Goal: Task Accomplishment & Management: Use online tool/utility

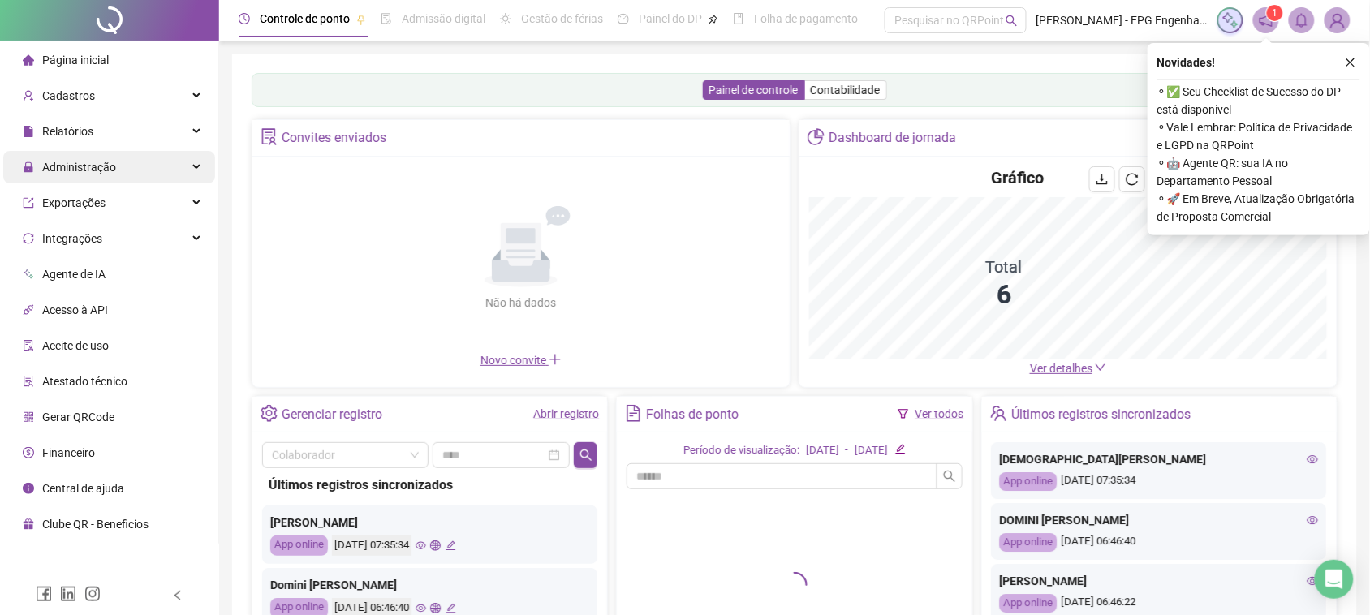
click at [122, 166] on div "Administração" at bounding box center [109, 167] width 212 height 32
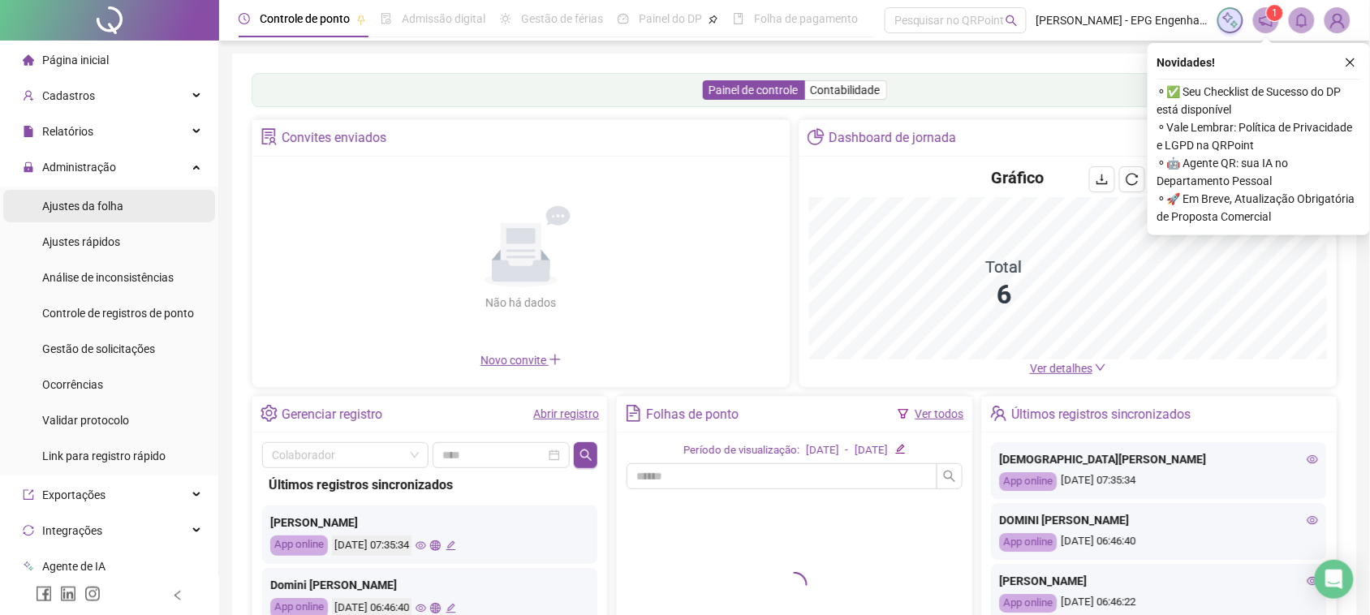
click at [142, 211] on li "Ajustes da folha" at bounding box center [109, 206] width 212 height 32
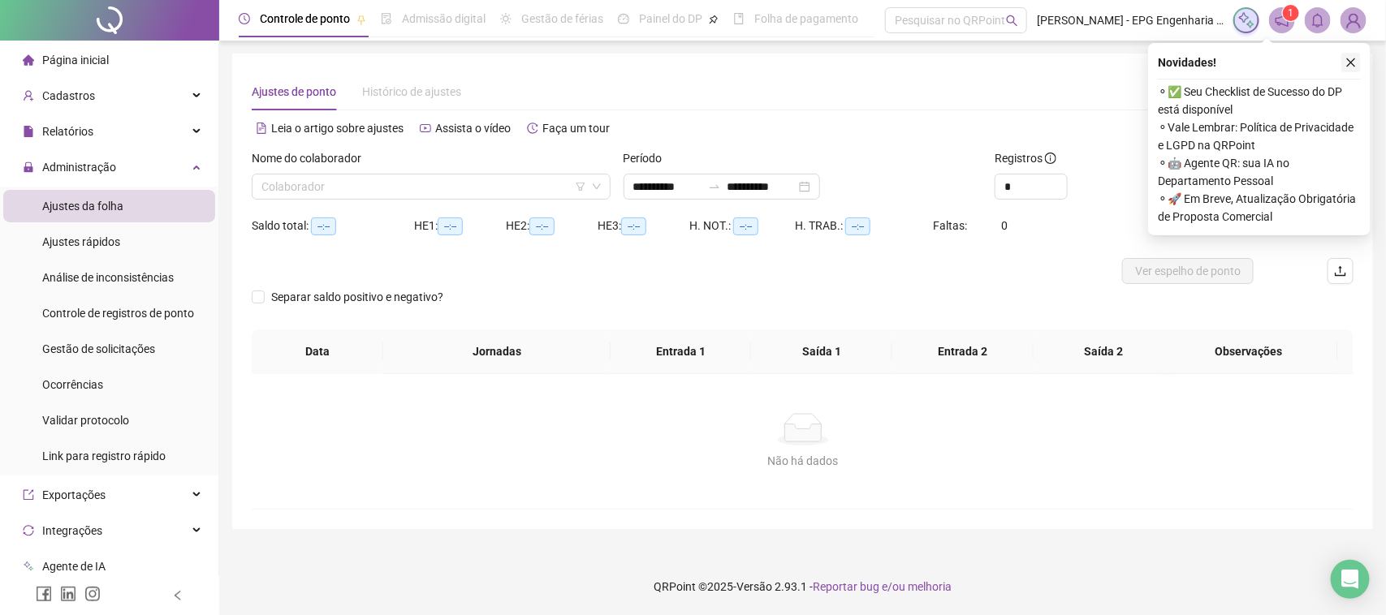
click at [1344, 65] on button "button" at bounding box center [1350, 62] width 19 height 19
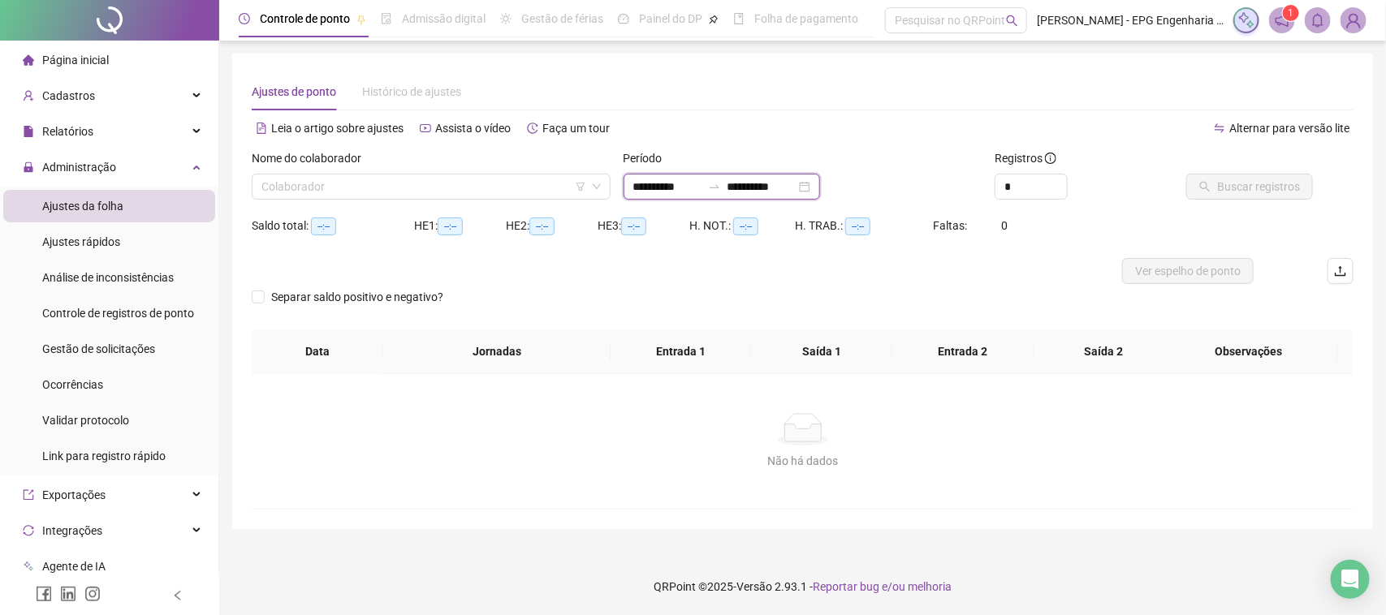
click at [752, 188] on input "**********" at bounding box center [761, 187] width 68 height 18
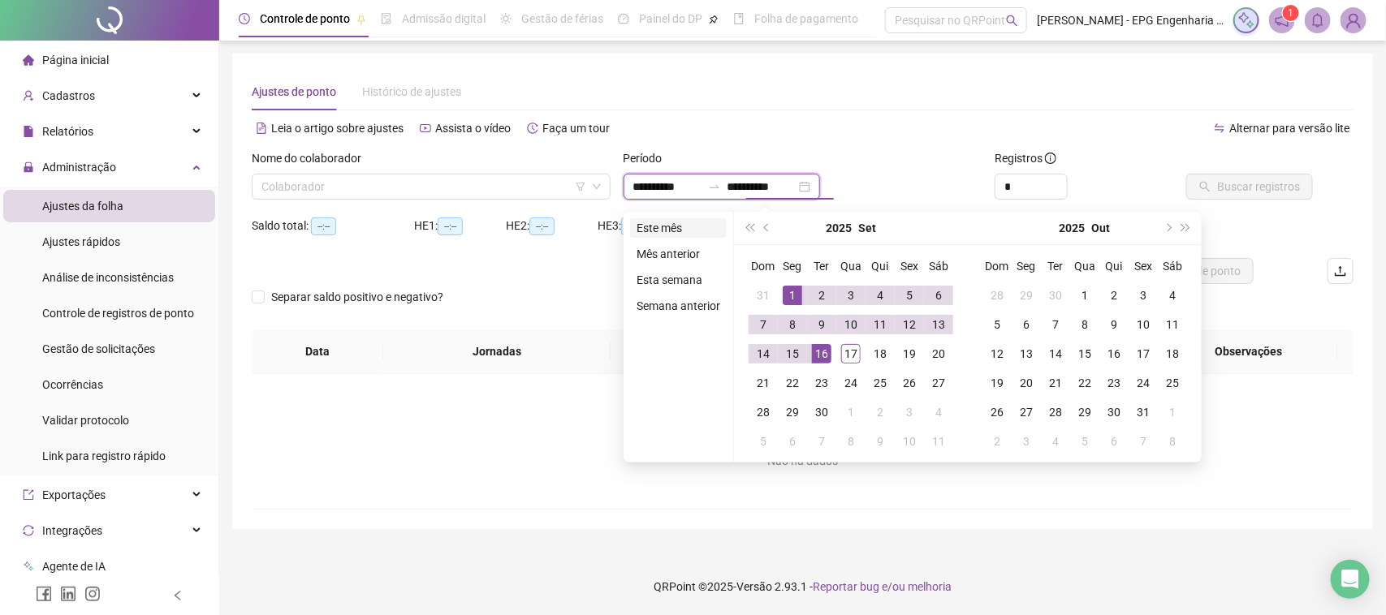
type input "**********"
click at [667, 222] on li "Este mês" at bounding box center [678, 227] width 97 height 19
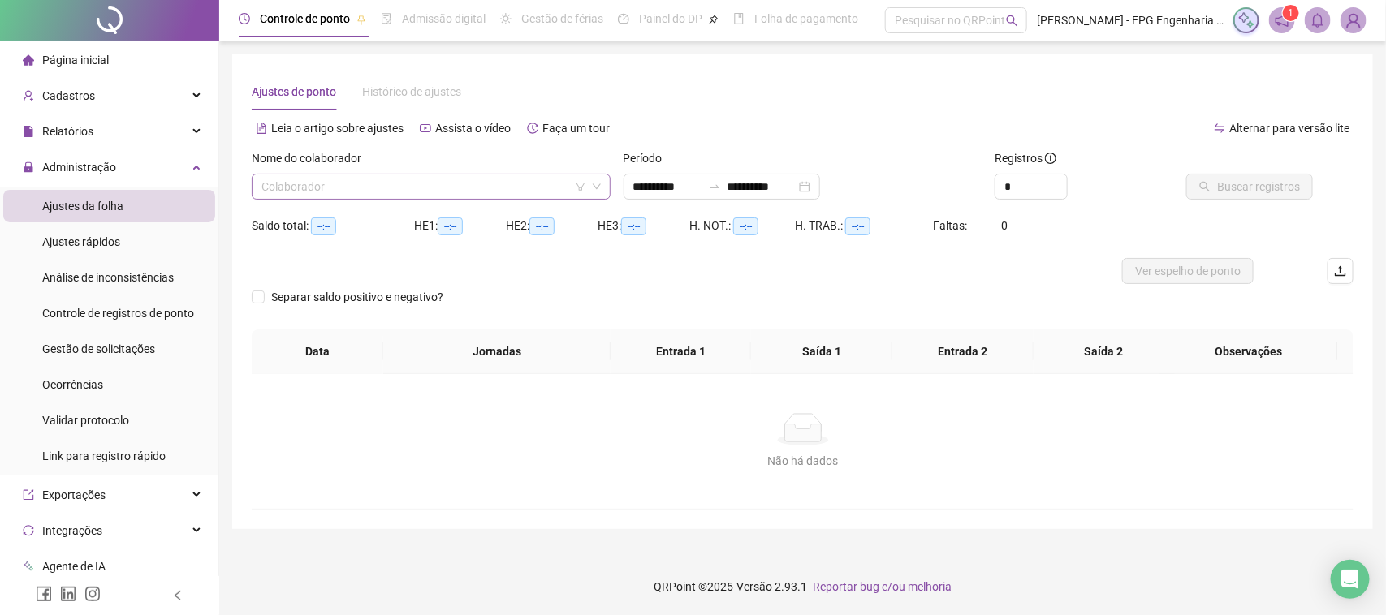
click at [464, 183] on input "search" at bounding box center [423, 187] width 325 height 24
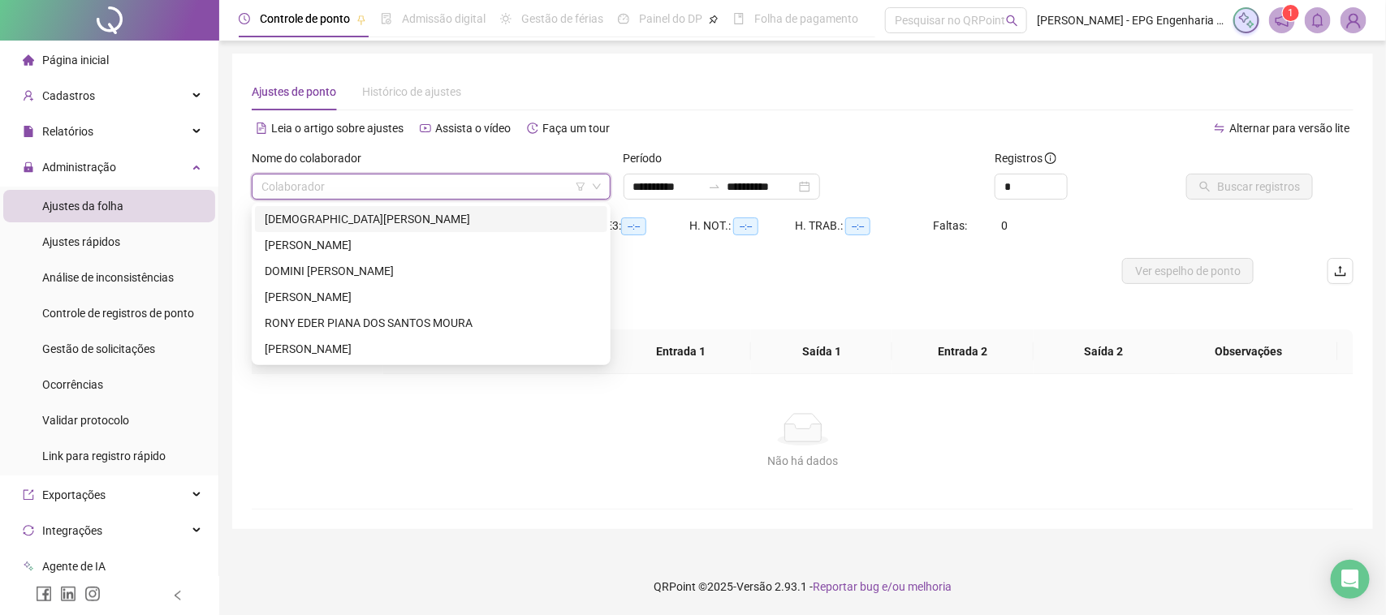
click at [449, 226] on div "[DEMOGRAPHIC_DATA][PERSON_NAME]" at bounding box center [431, 219] width 333 height 18
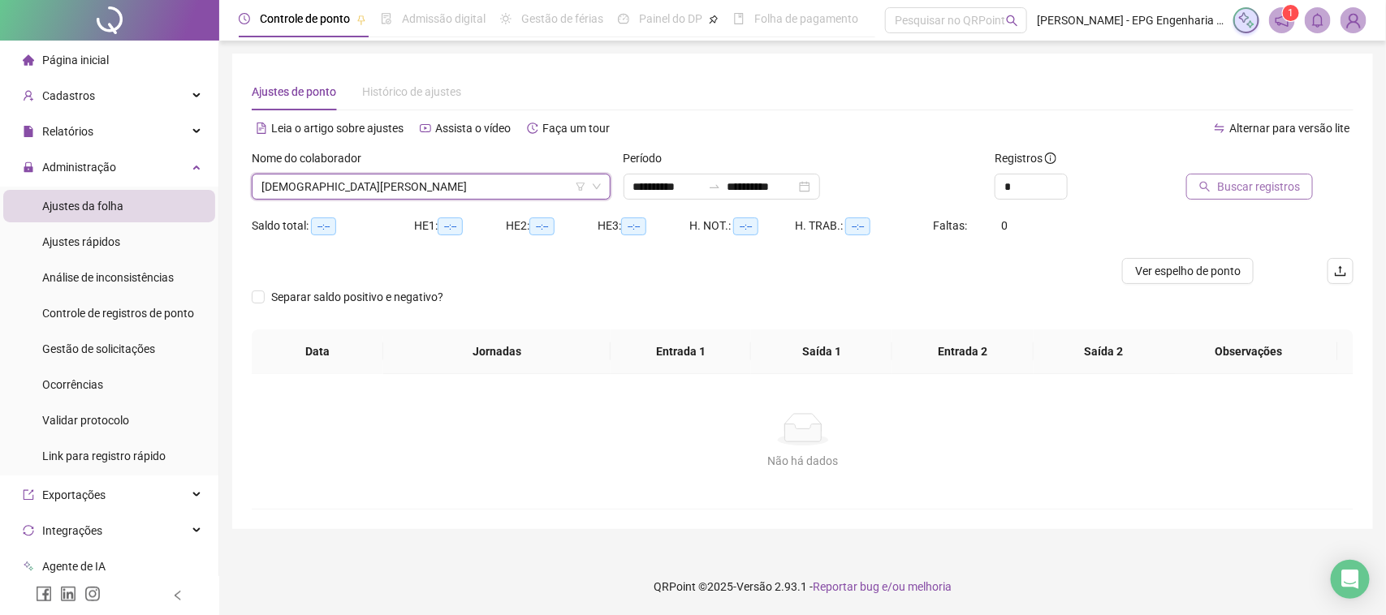
click at [1275, 183] on span "Buscar registros" at bounding box center [1258, 187] width 83 height 18
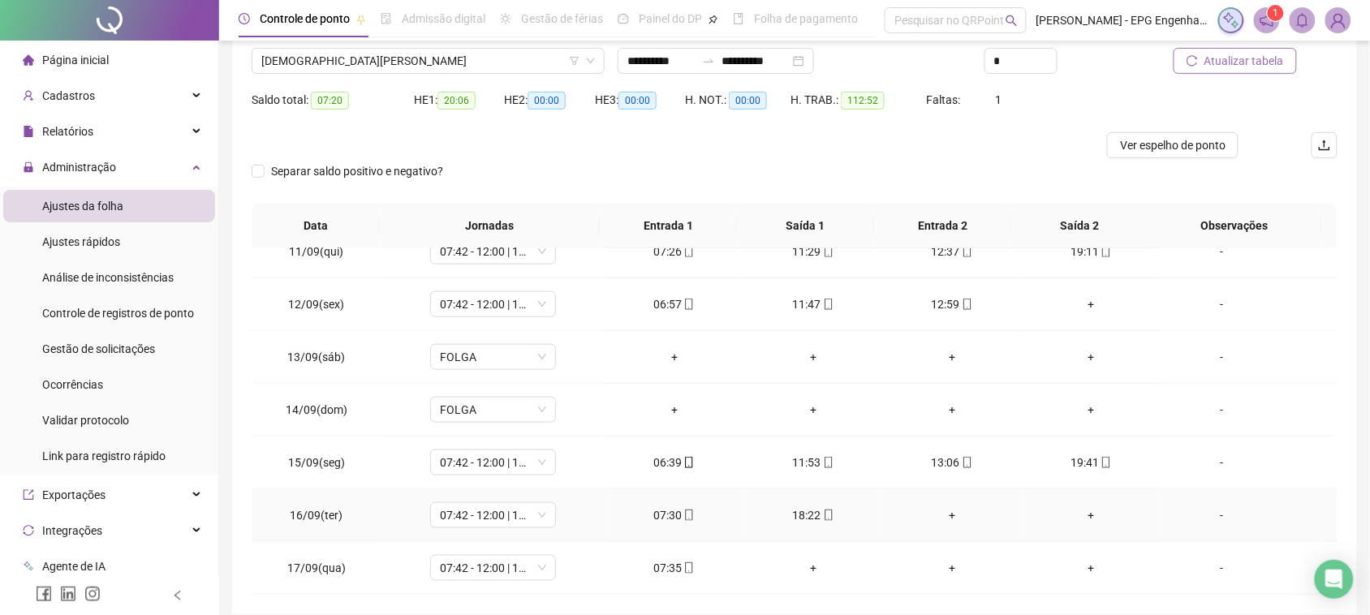
scroll to position [195, 0]
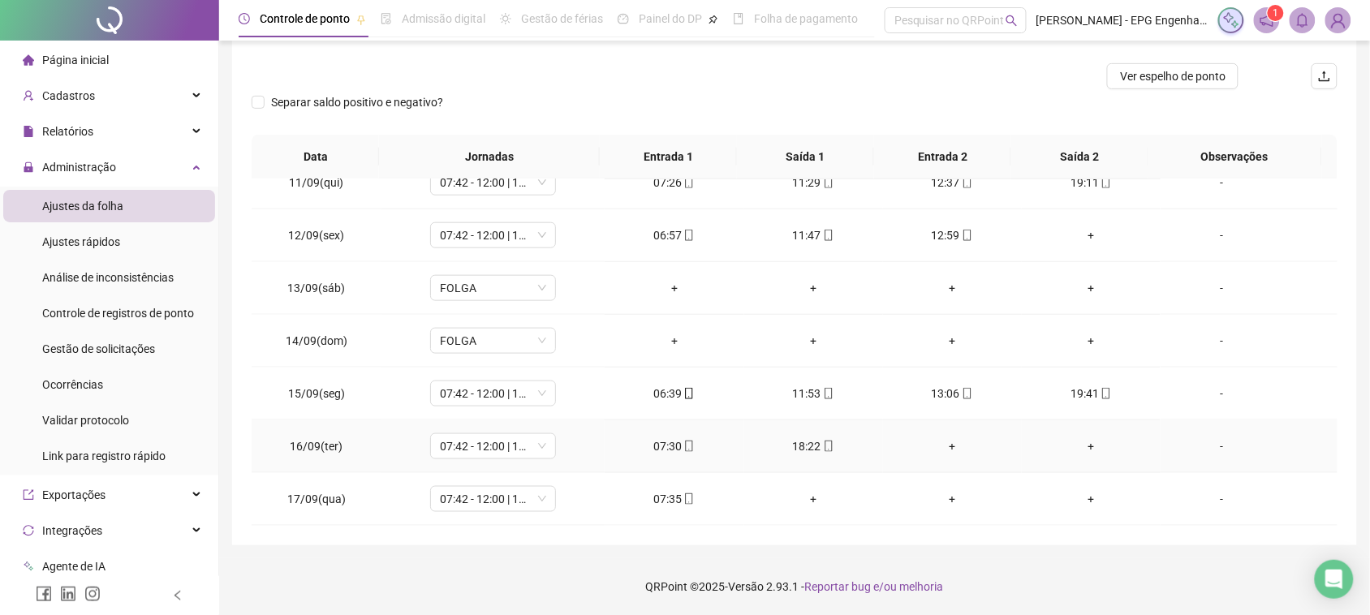
click at [939, 445] on div "+" at bounding box center [952, 447] width 113 height 18
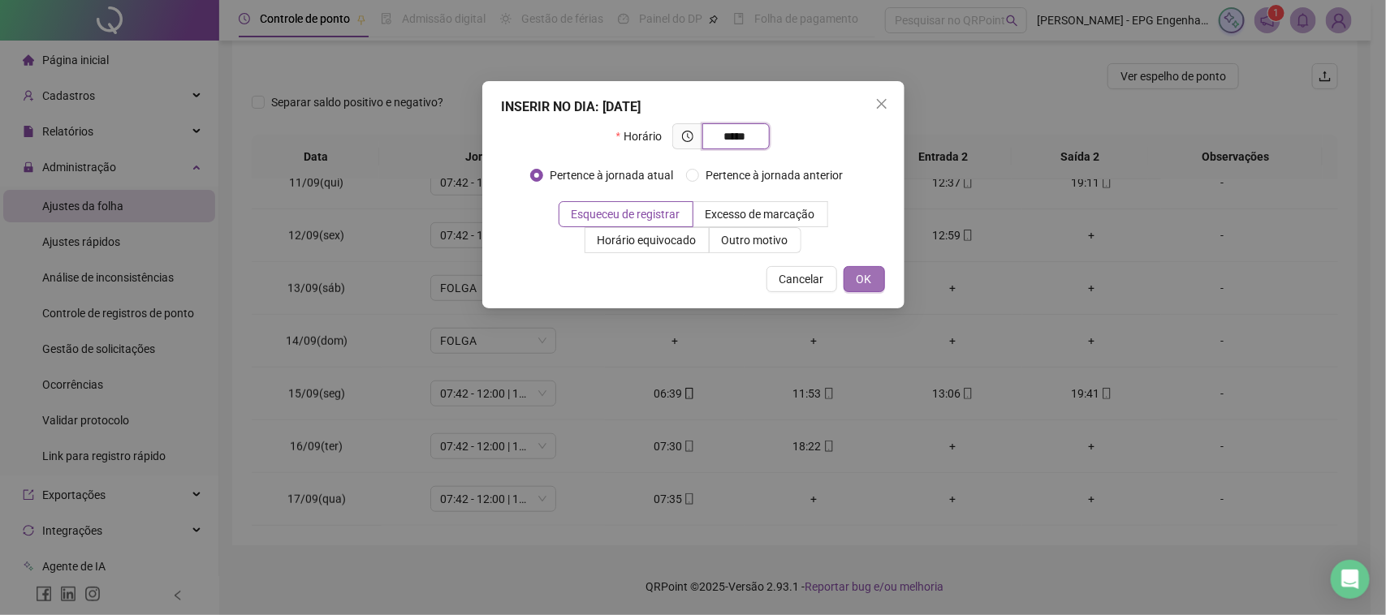
type input "*****"
click at [857, 285] on span "OK" at bounding box center [864, 279] width 15 height 18
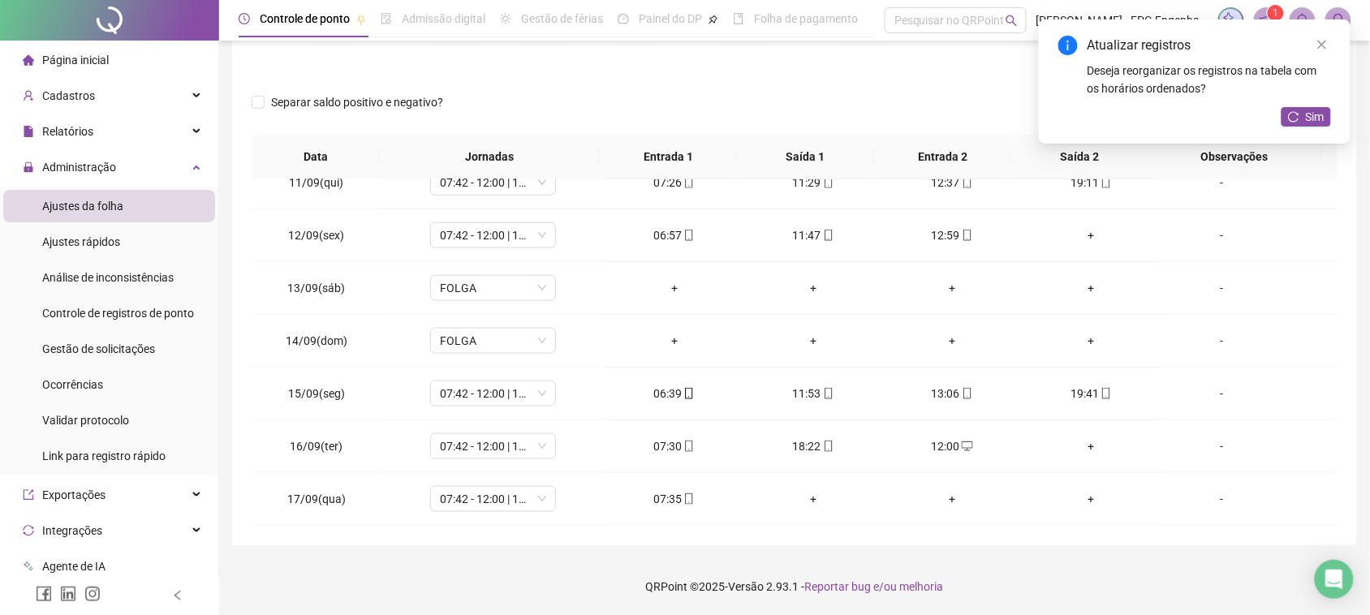
click at [1073, 449] on div "+" at bounding box center [1091, 447] width 113 height 18
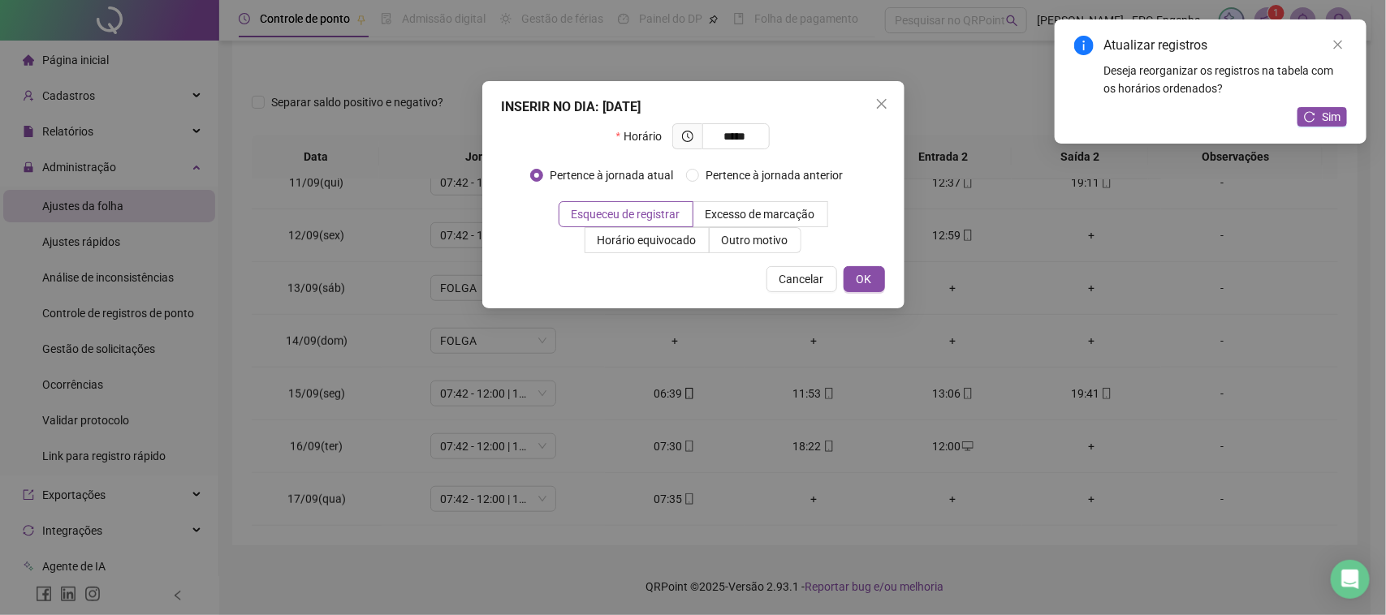
type input "*****"
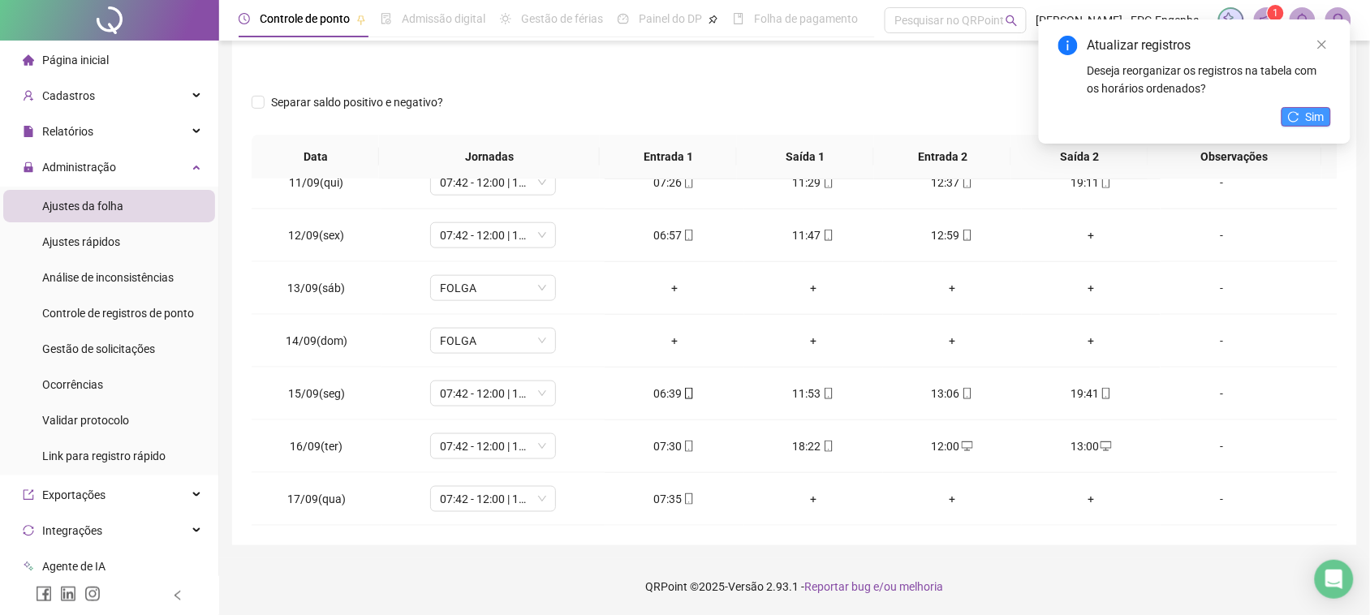
click at [1313, 119] on span "Sim" at bounding box center [1315, 117] width 19 height 18
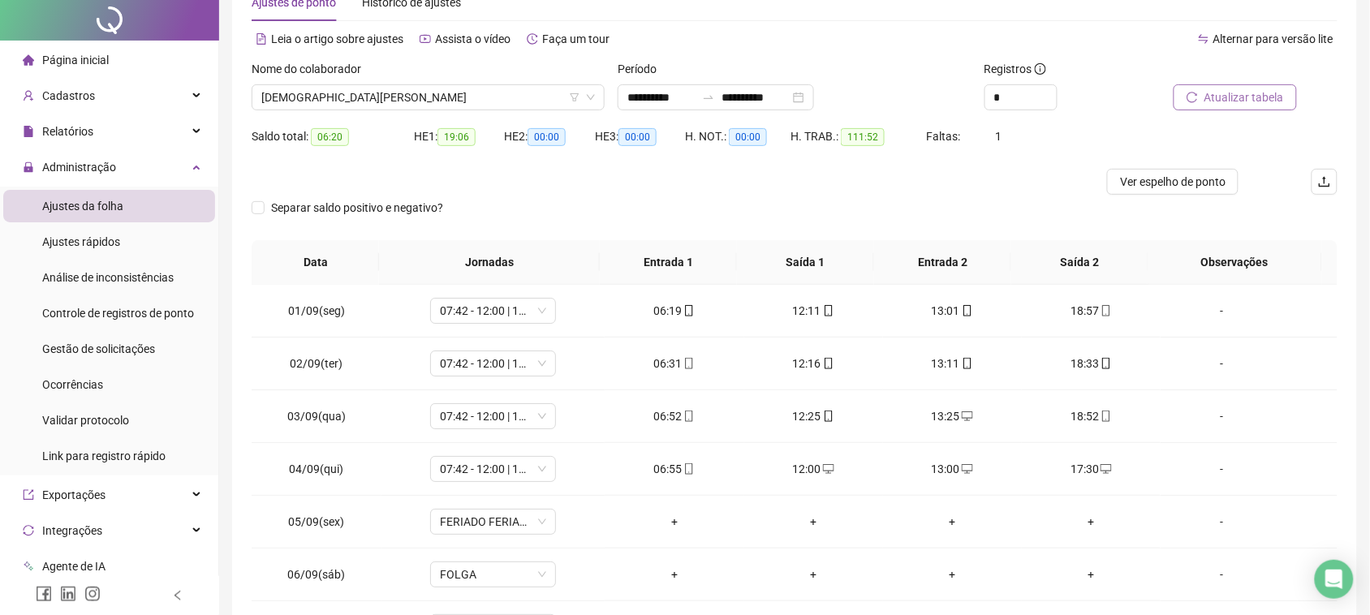
scroll to position [0, 0]
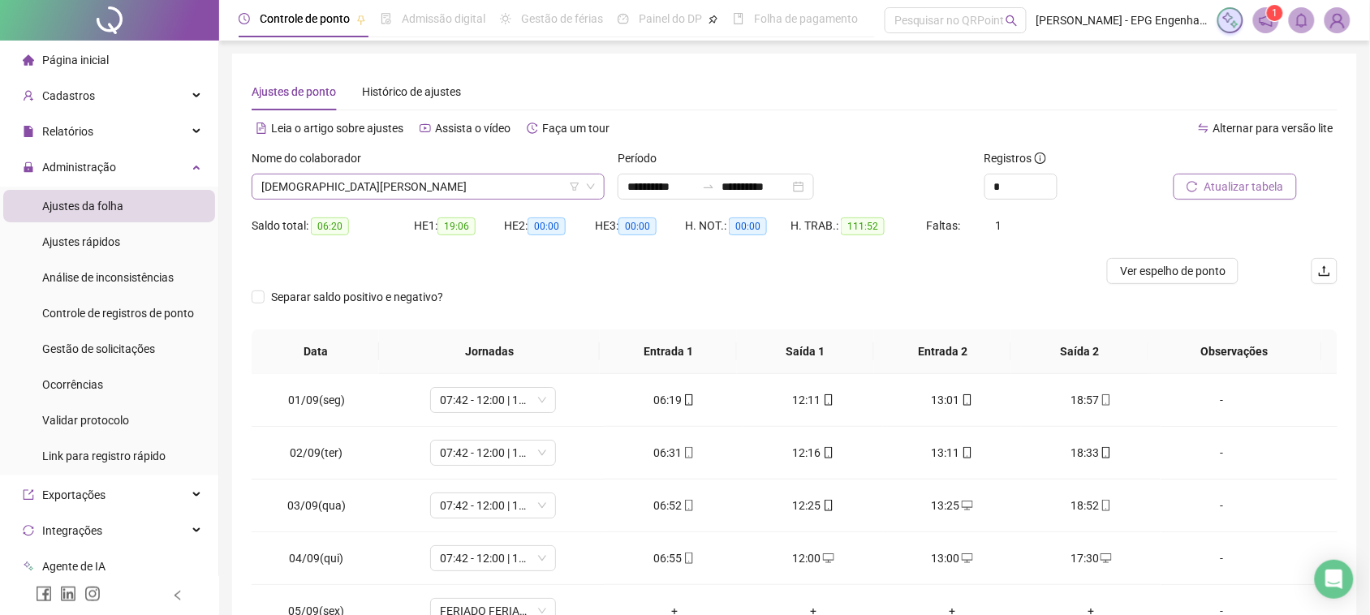
click at [532, 176] on span "[DEMOGRAPHIC_DATA][PERSON_NAME]" at bounding box center [428, 187] width 334 height 24
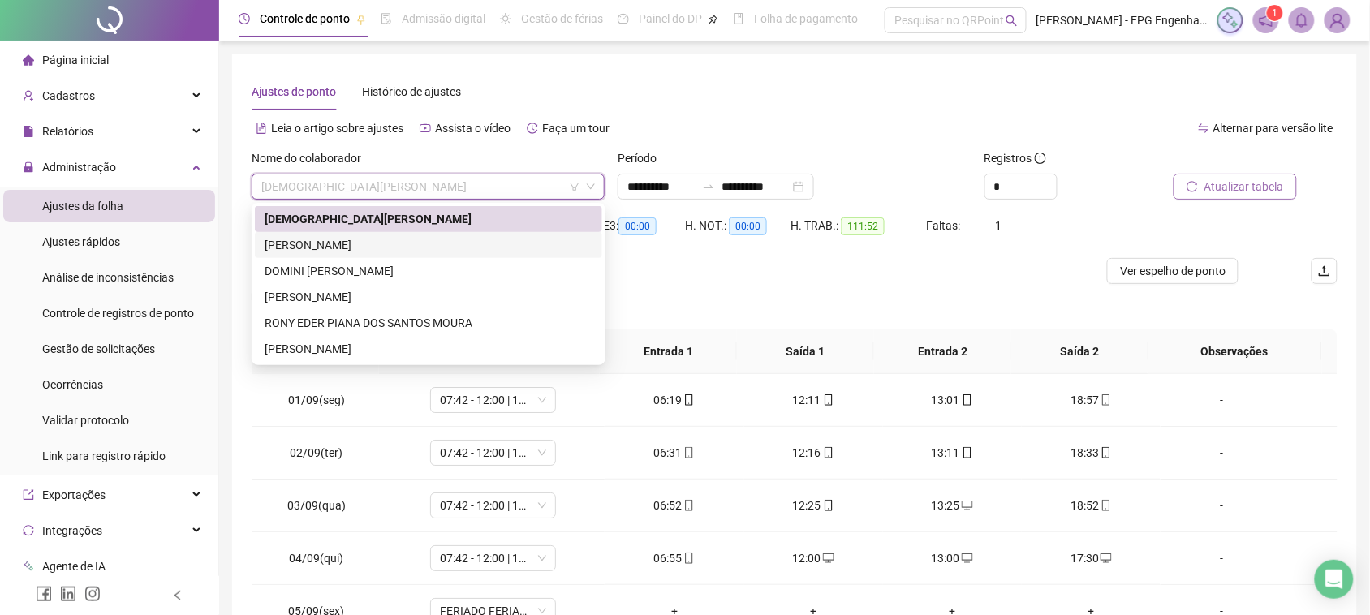
click at [358, 246] on div "[PERSON_NAME]" at bounding box center [429, 245] width 328 height 18
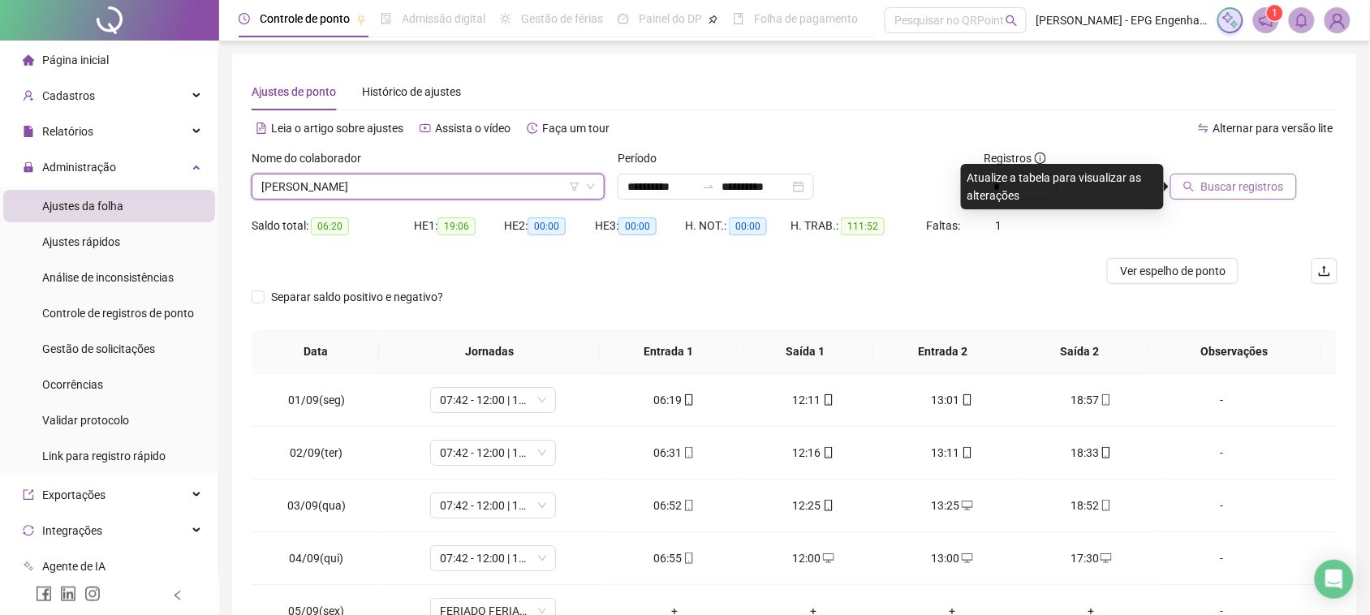
click at [1207, 181] on span "Buscar registros" at bounding box center [1243, 187] width 83 height 18
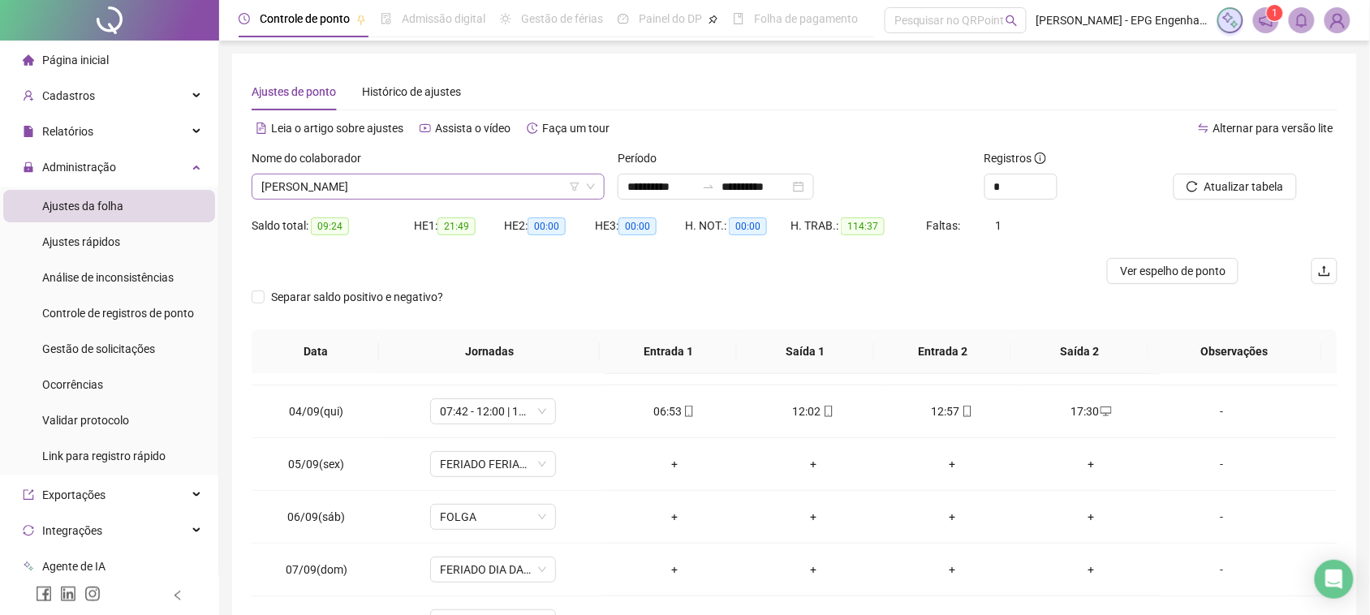
click at [428, 176] on span "[PERSON_NAME]" at bounding box center [428, 187] width 334 height 24
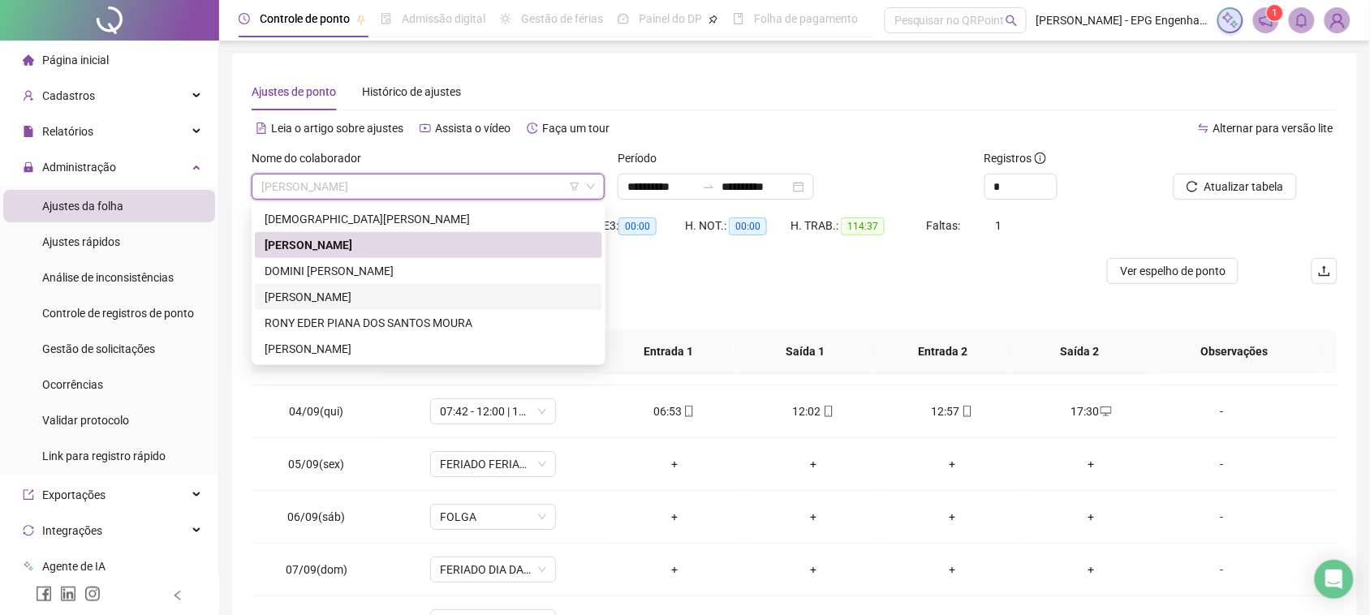
click at [369, 284] on div "[PERSON_NAME]" at bounding box center [428, 297] width 347 height 26
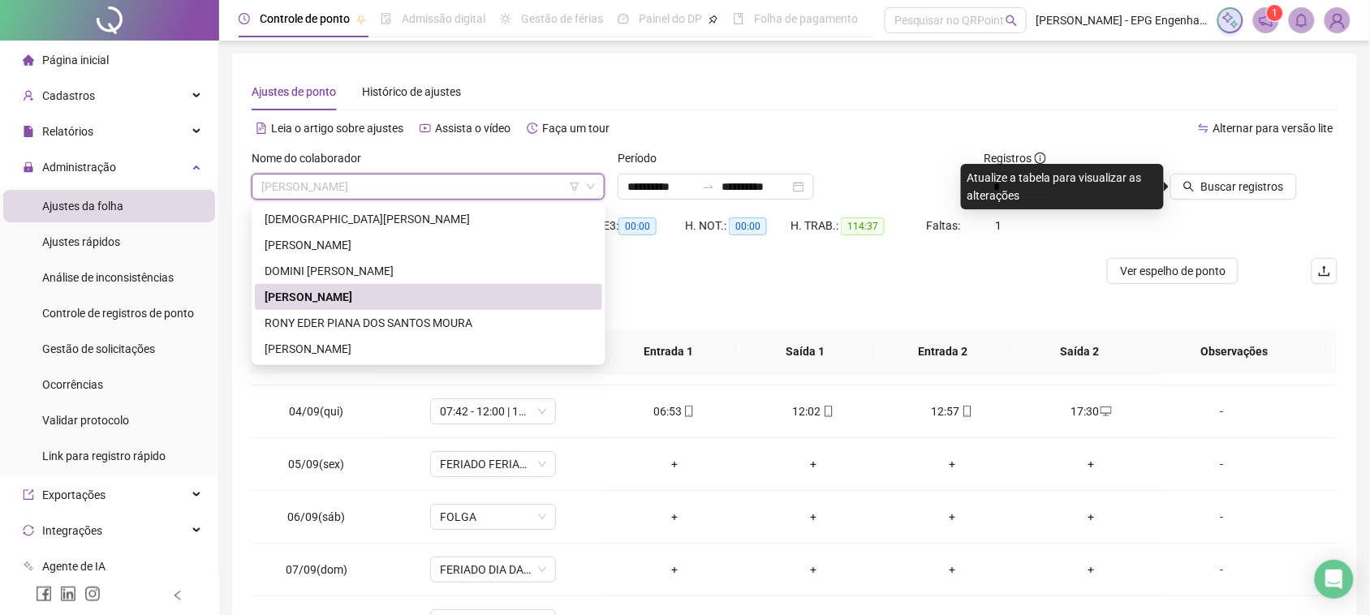
click at [473, 183] on span "[PERSON_NAME]" at bounding box center [428, 187] width 334 height 24
click at [423, 281] on div "DOMINI [PERSON_NAME]" at bounding box center [428, 271] width 347 height 26
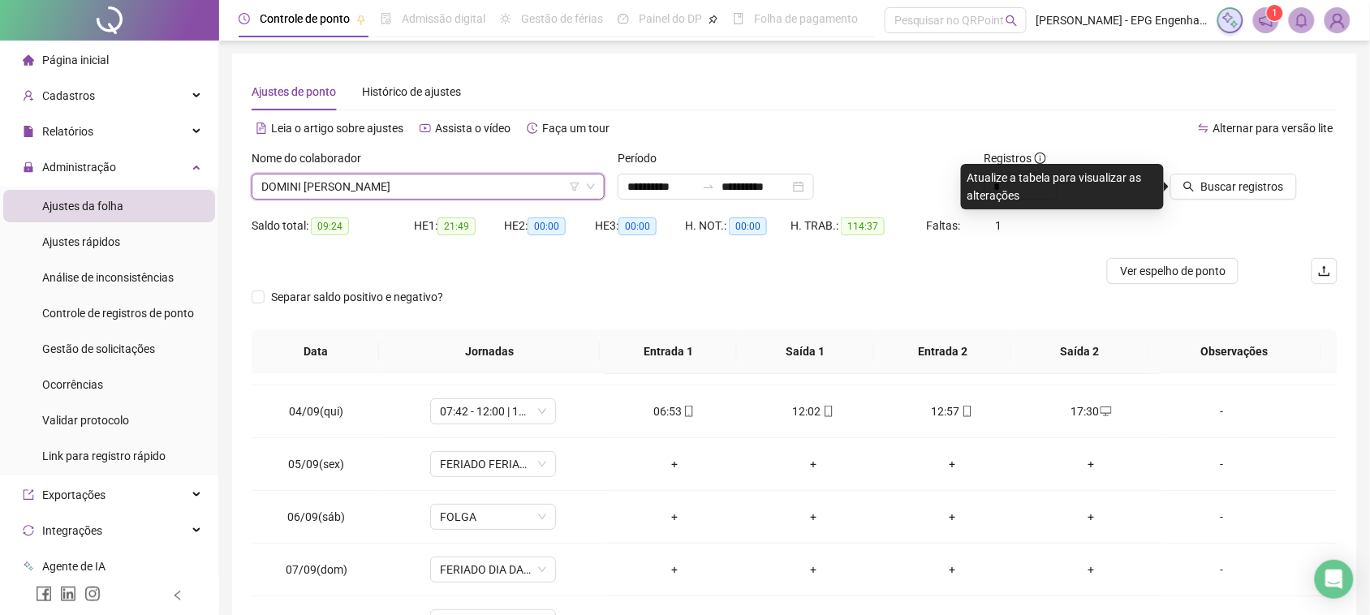
click at [1253, 171] on div at bounding box center [1232, 161] width 130 height 24
click at [1253, 175] on button "Buscar registros" at bounding box center [1234, 187] width 127 height 26
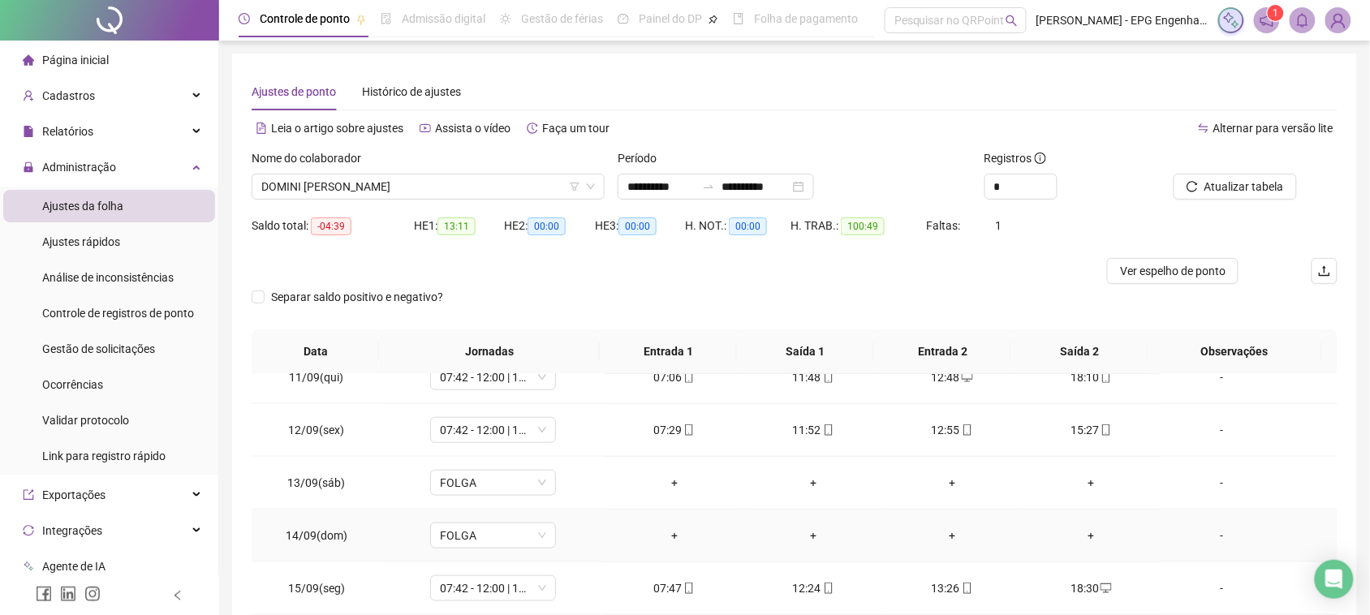
scroll to position [195, 0]
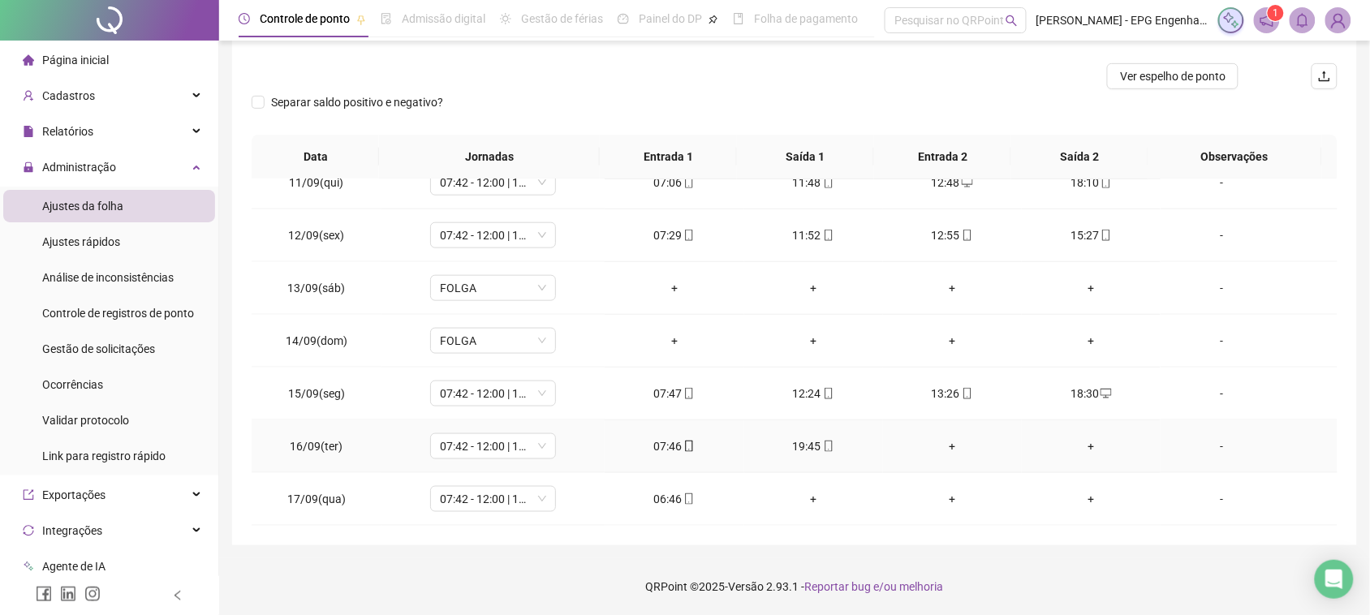
click at [947, 447] on div "+" at bounding box center [952, 447] width 113 height 18
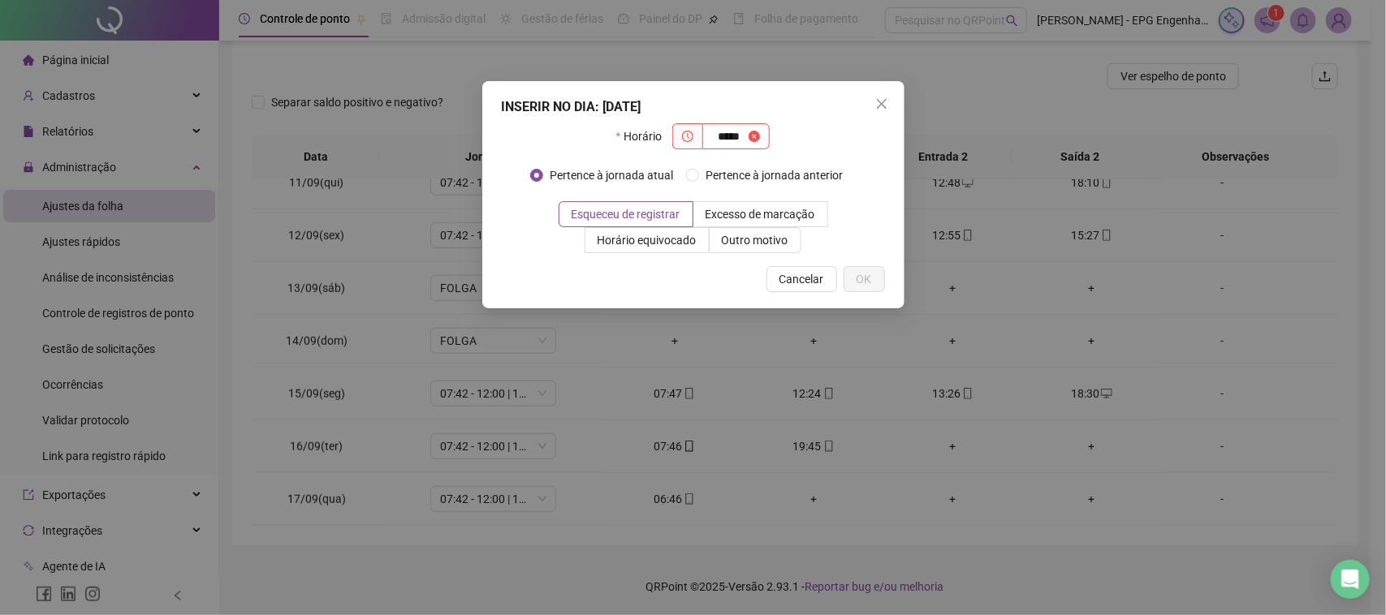
type input "*****"
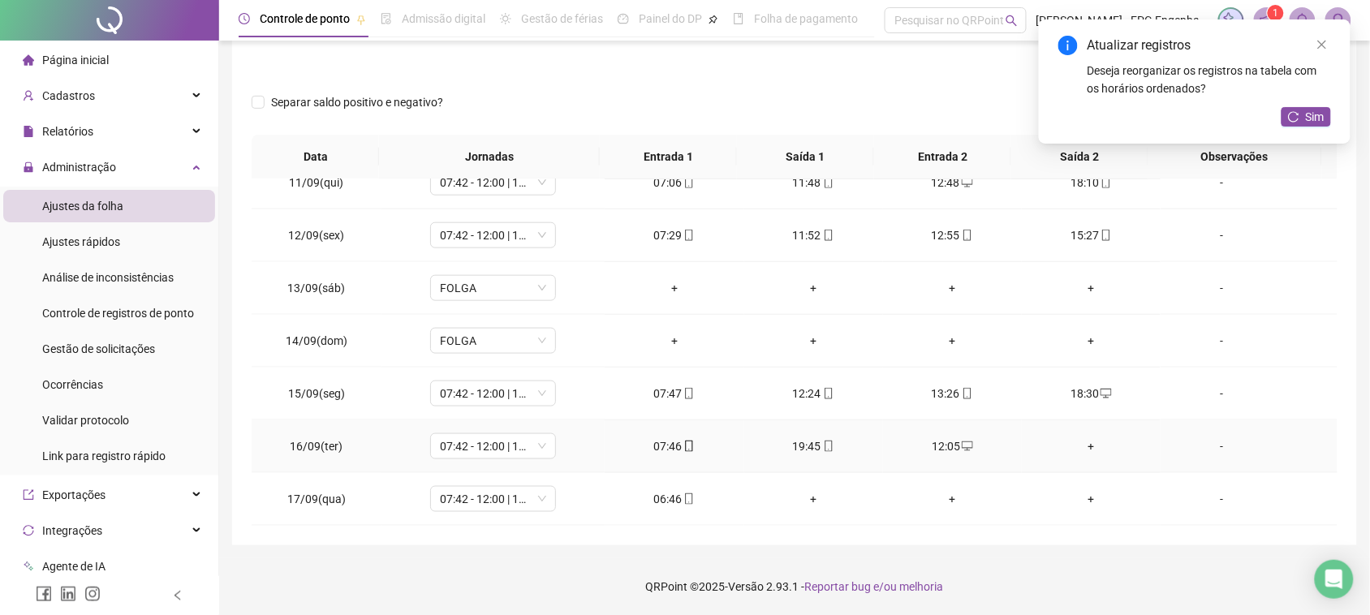
click at [1080, 455] on div "+" at bounding box center [1091, 447] width 113 height 18
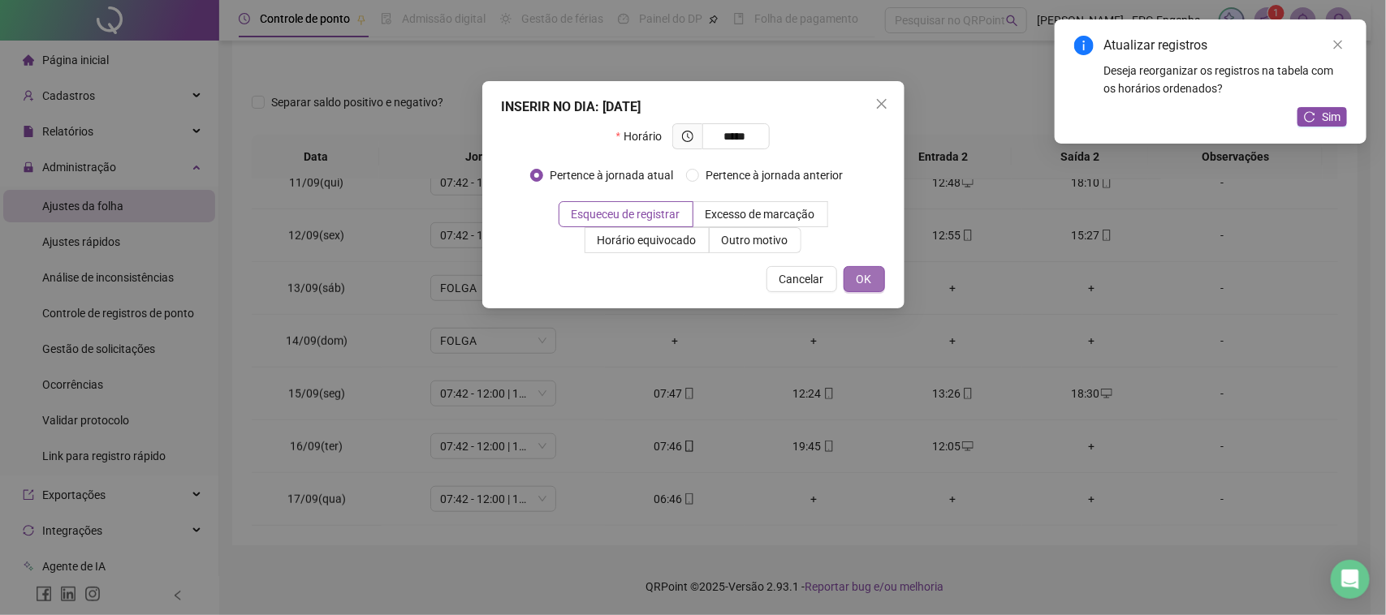
type input "*****"
click at [869, 285] on span "OK" at bounding box center [864, 279] width 15 height 18
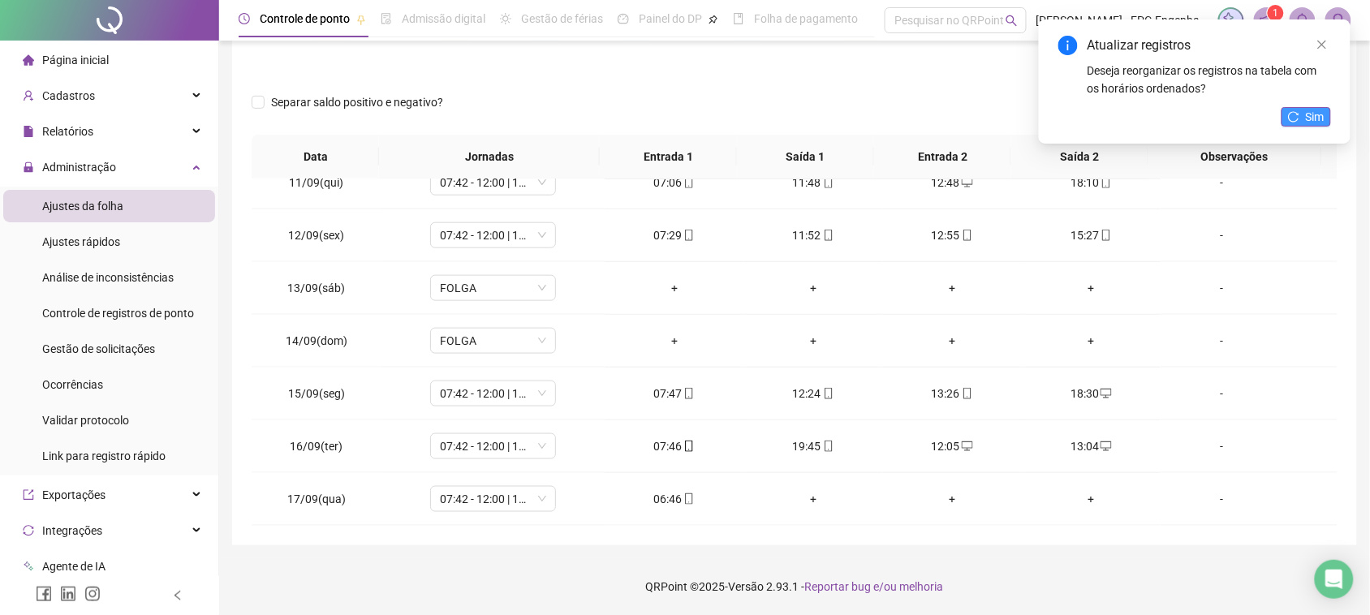
click at [1313, 120] on span "Sim" at bounding box center [1315, 117] width 19 height 18
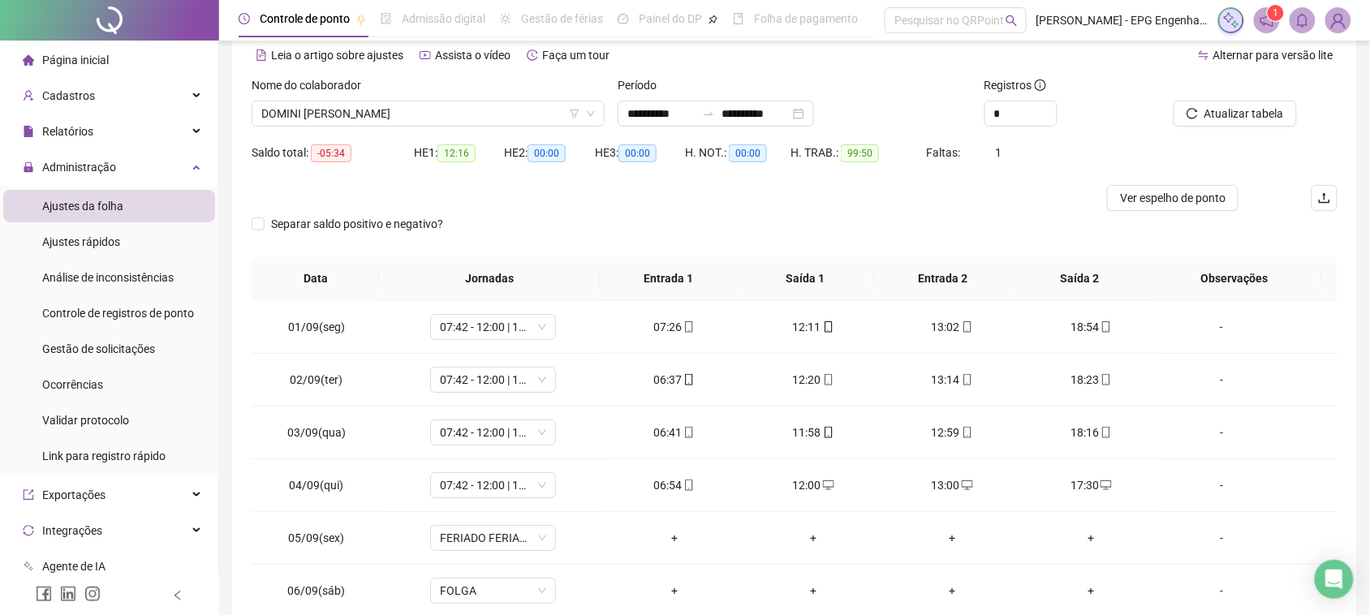
scroll to position [0, 0]
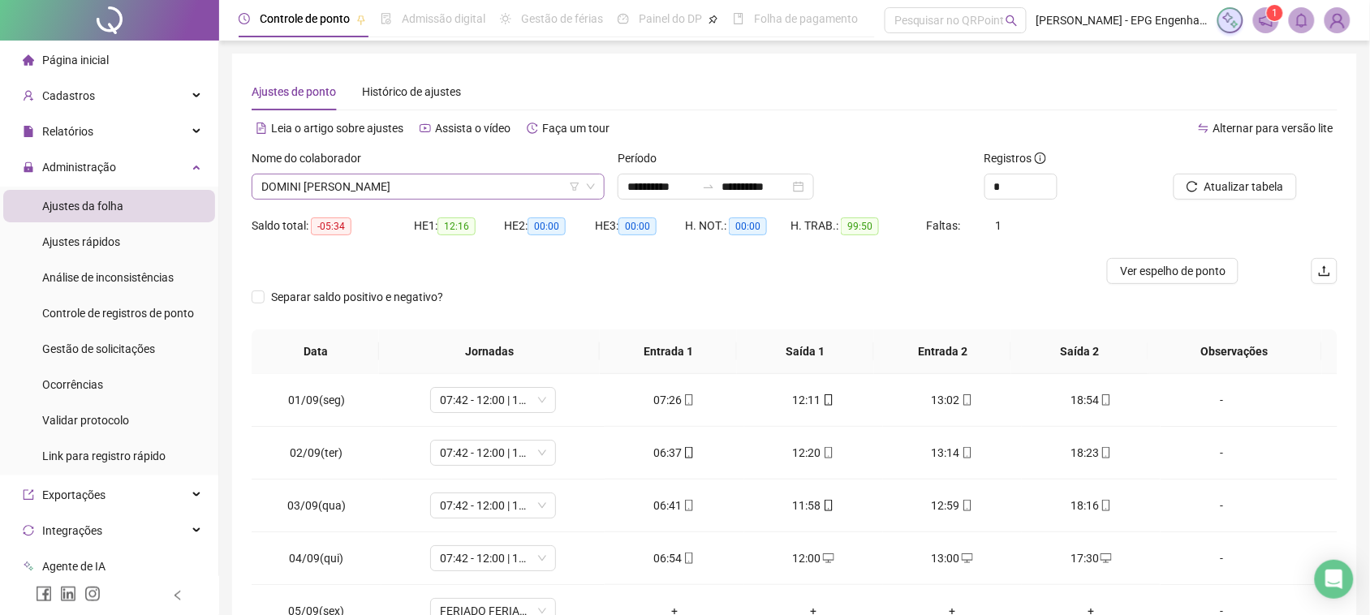
click at [394, 175] on span "DOMINI [PERSON_NAME]" at bounding box center [428, 187] width 334 height 24
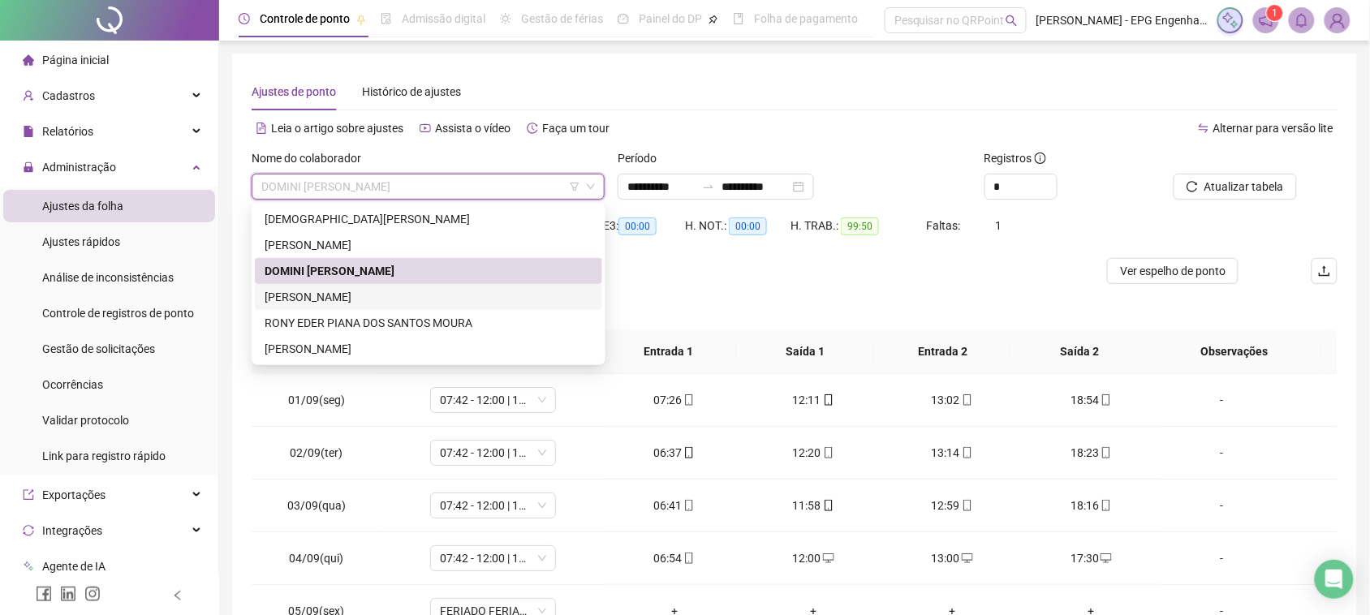
click at [394, 293] on div "[PERSON_NAME]" at bounding box center [429, 297] width 328 height 18
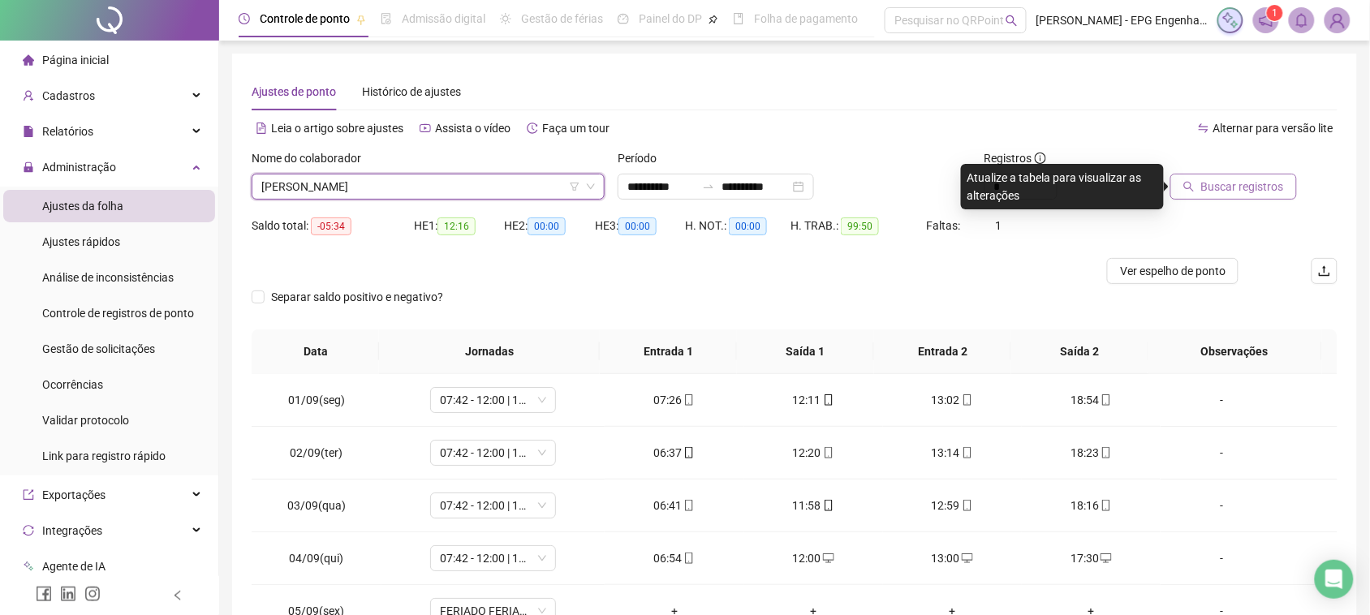
click at [1222, 192] on span "Buscar registros" at bounding box center [1243, 187] width 83 height 18
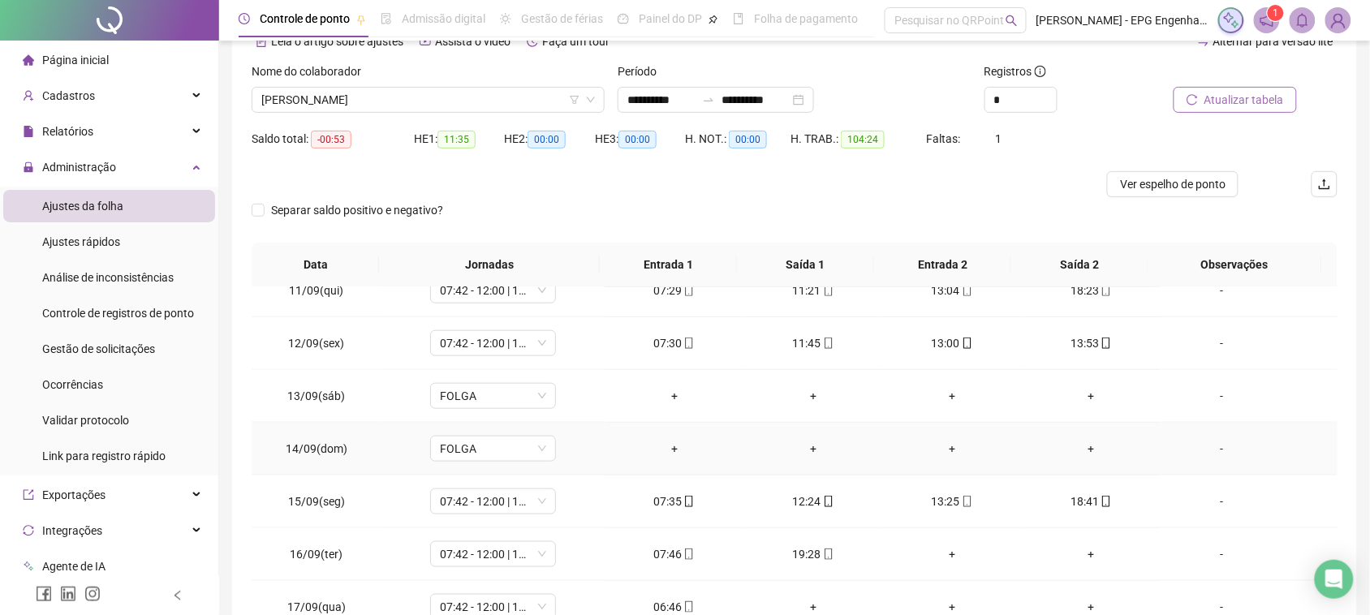
scroll to position [195, 0]
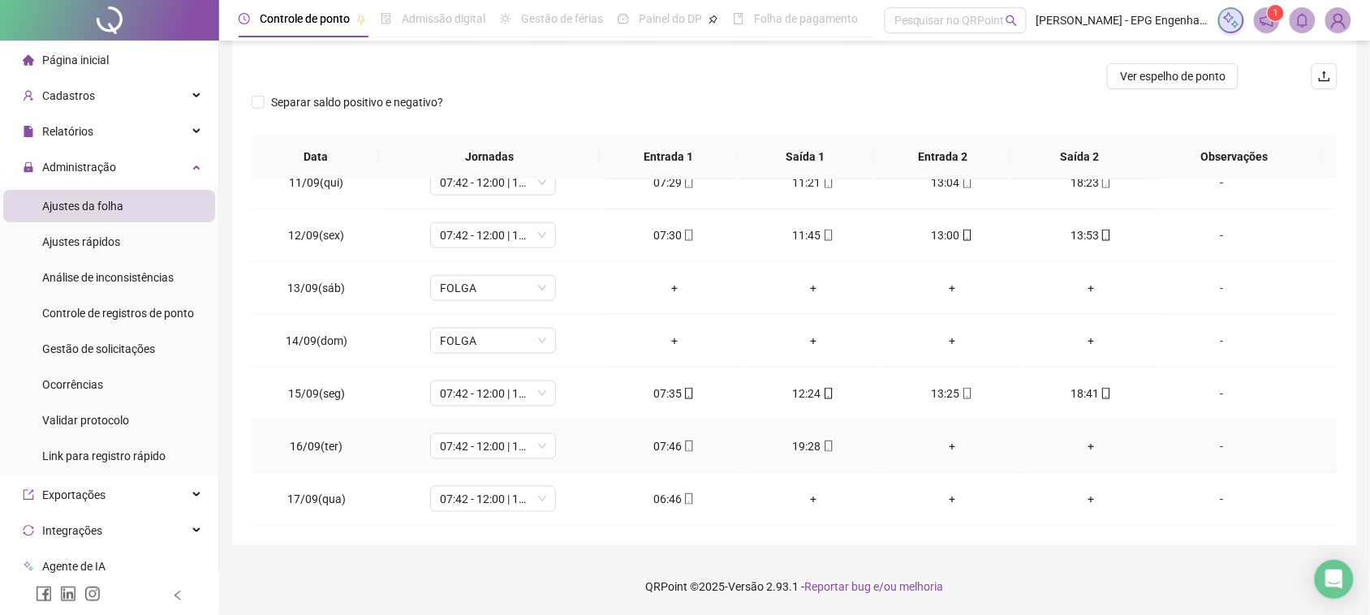
click at [944, 453] on div "+" at bounding box center [952, 447] width 113 height 18
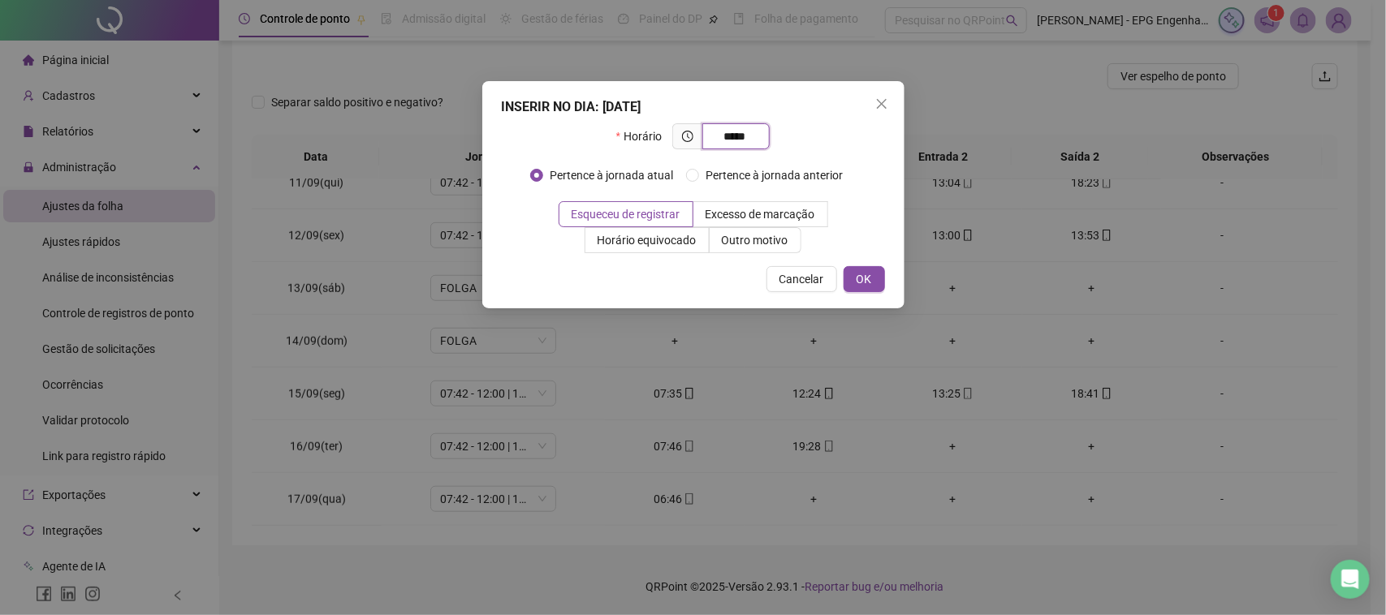
type input "*****"
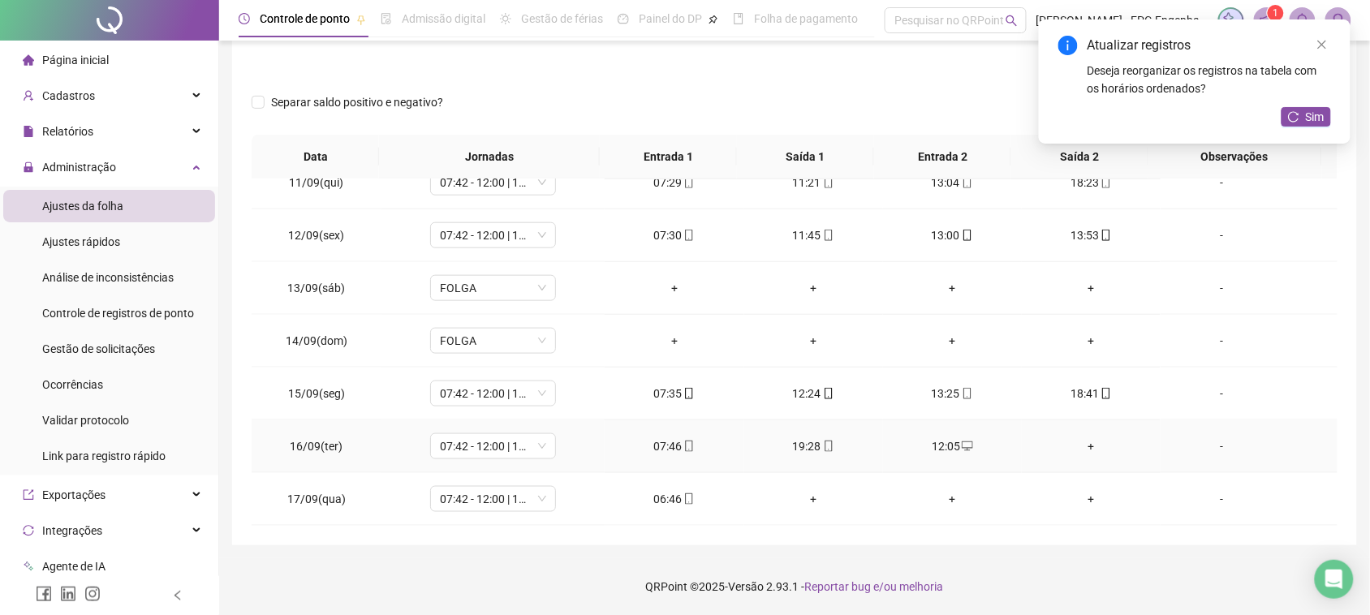
click at [1076, 444] on div "+" at bounding box center [1091, 447] width 113 height 18
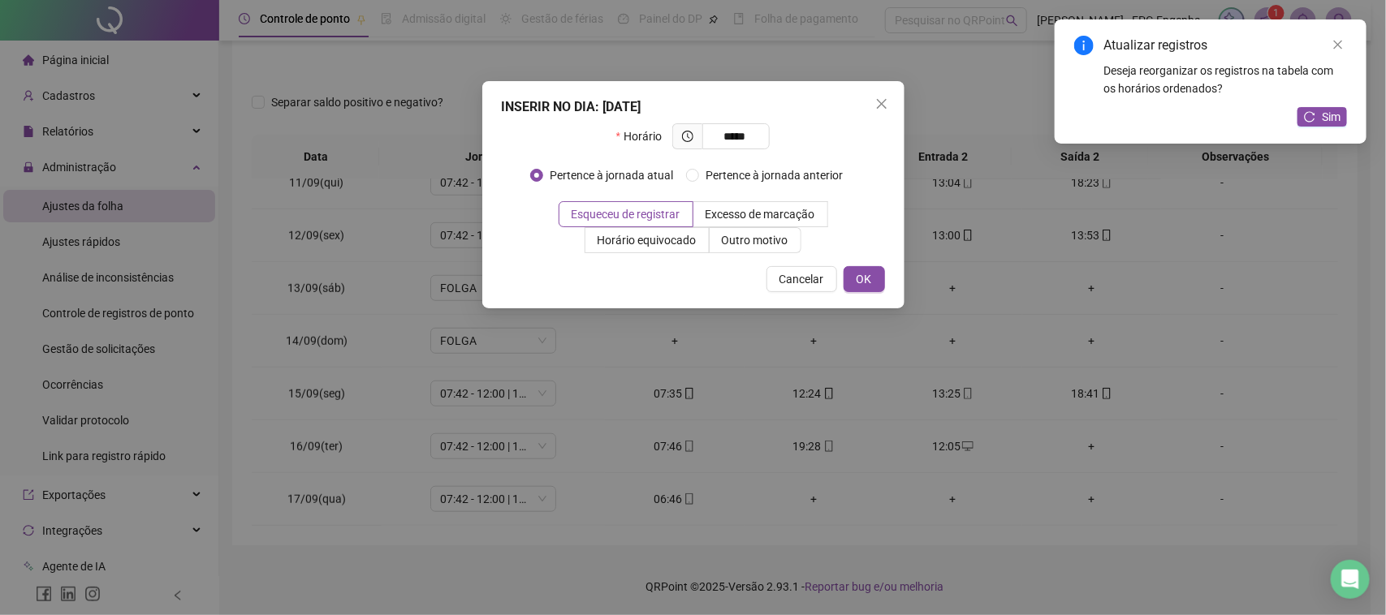
type input "*****"
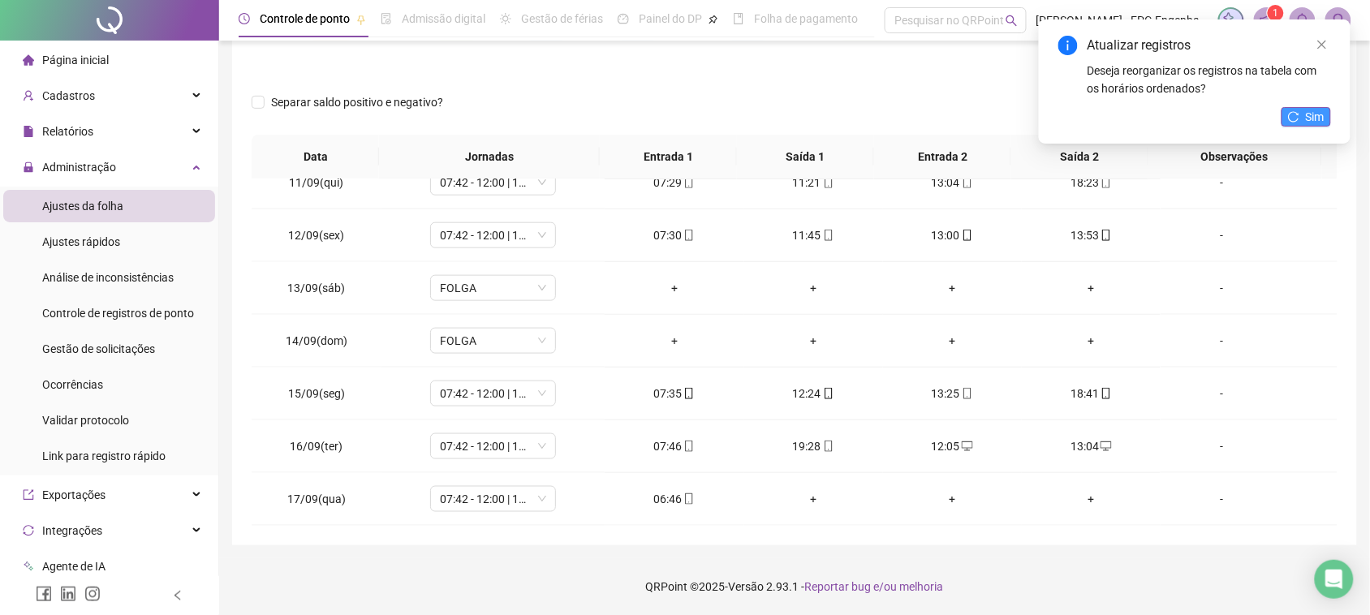
click at [1303, 116] on button "Sim" at bounding box center [1307, 116] width 50 height 19
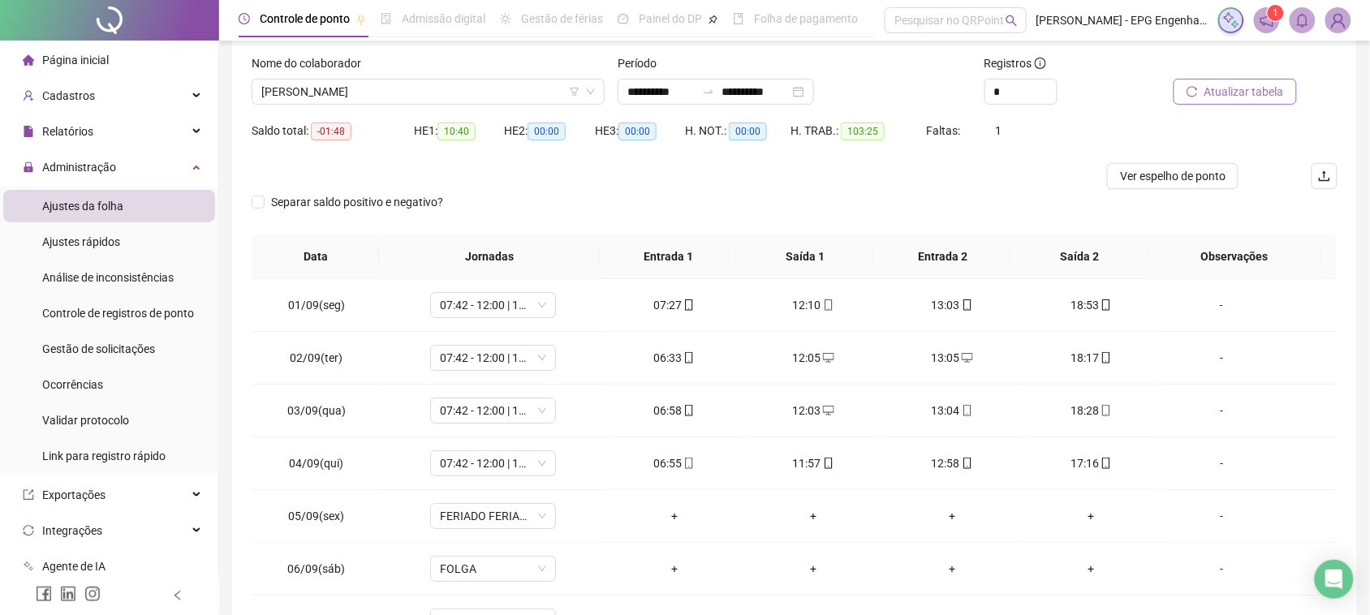
scroll to position [0, 0]
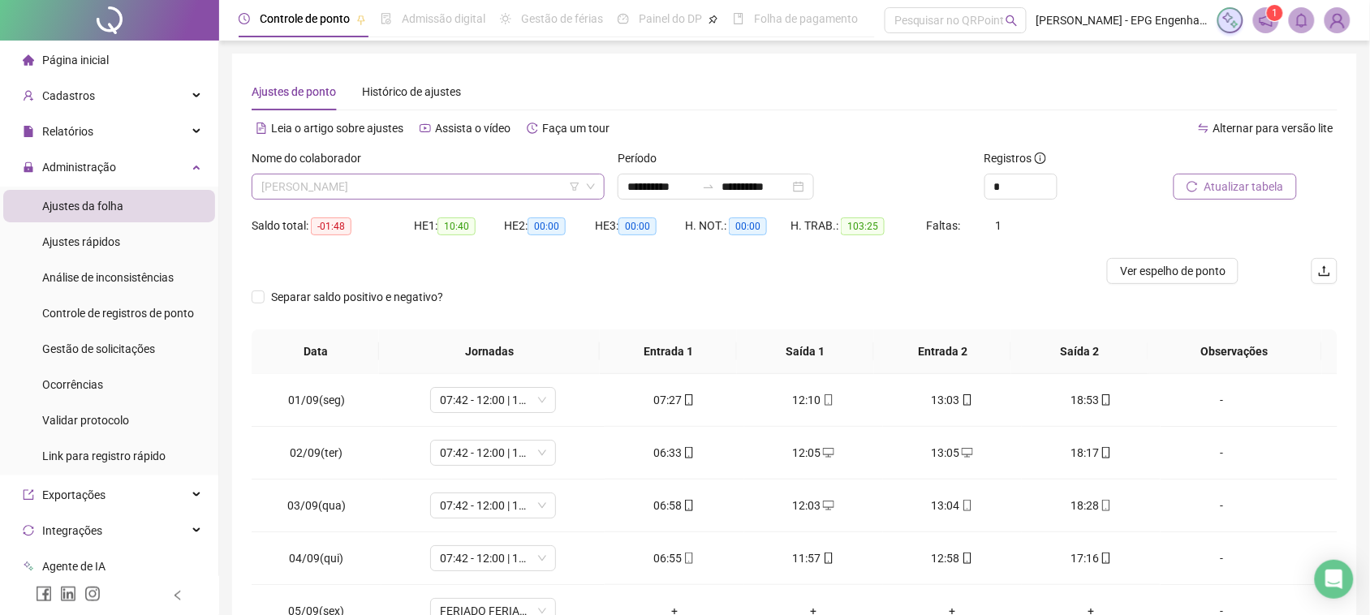
click at [388, 185] on span "[PERSON_NAME]" at bounding box center [428, 187] width 334 height 24
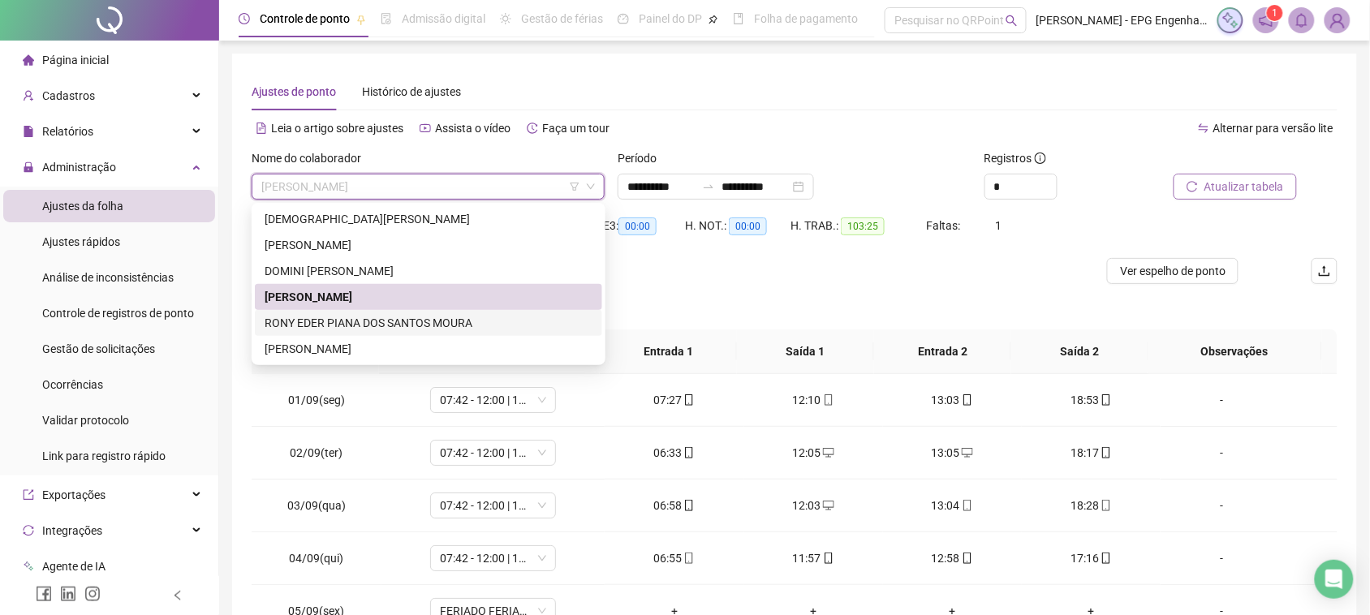
click at [358, 326] on div "RONY EDER PIANA DOS SANTOS MOURA" at bounding box center [429, 323] width 328 height 18
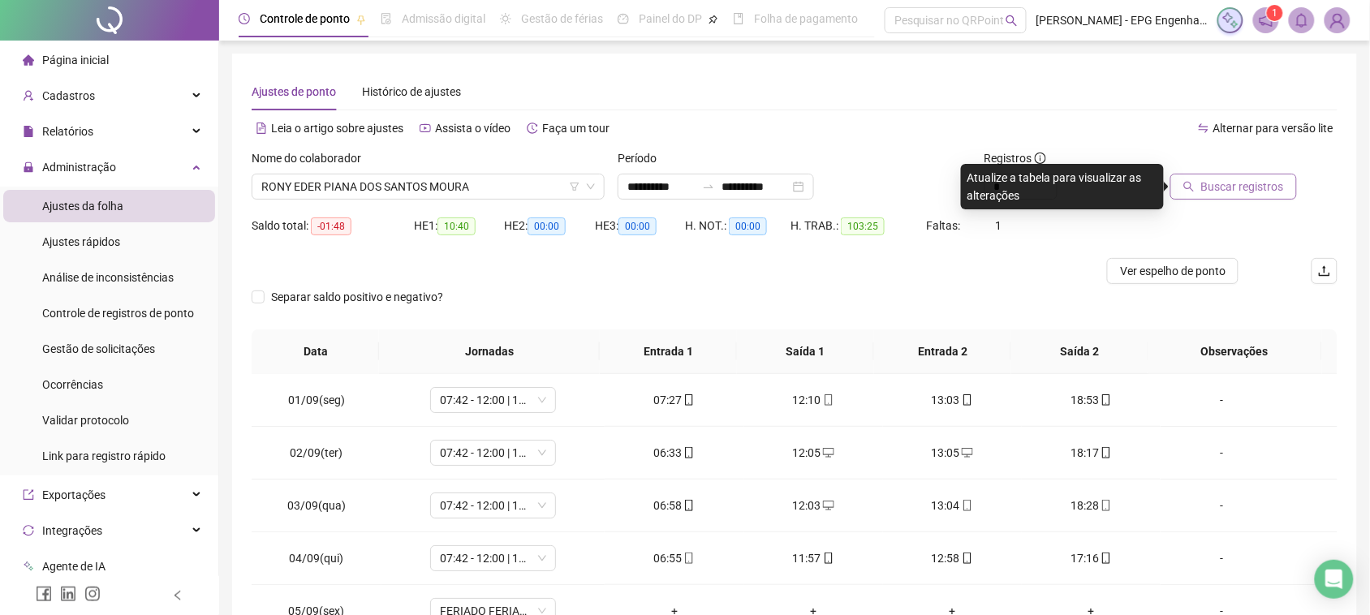
click at [1228, 187] on span "Buscar registros" at bounding box center [1243, 187] width 83 height 18
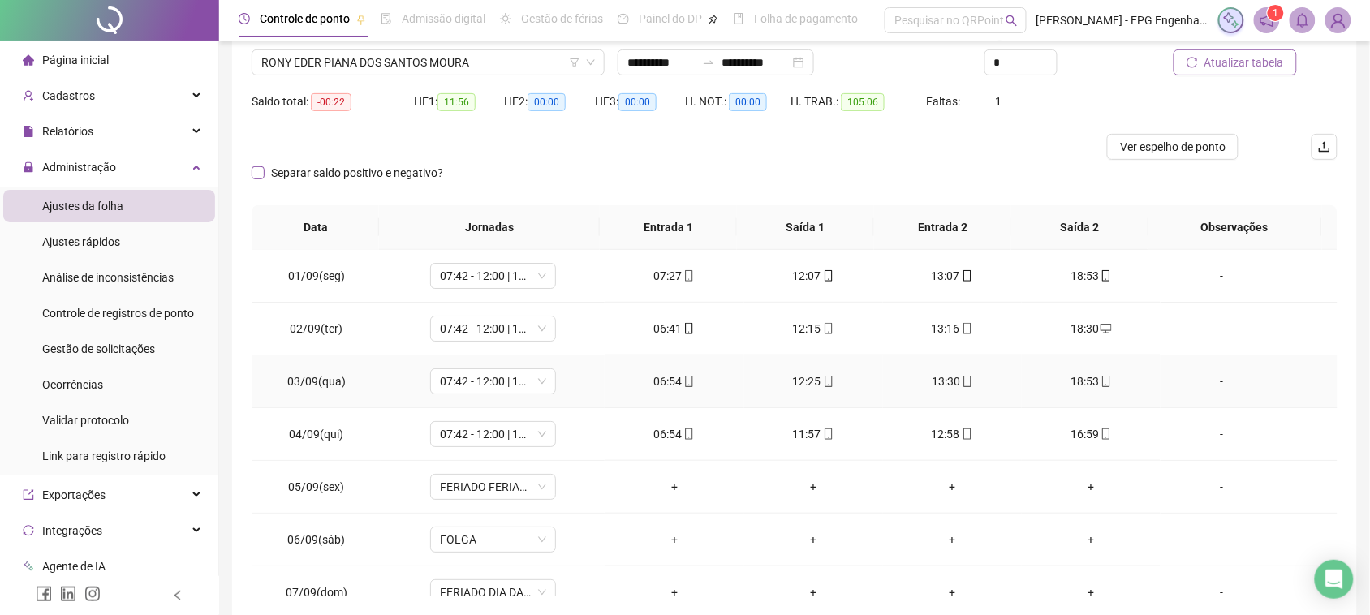
scroll to position [93, 0]
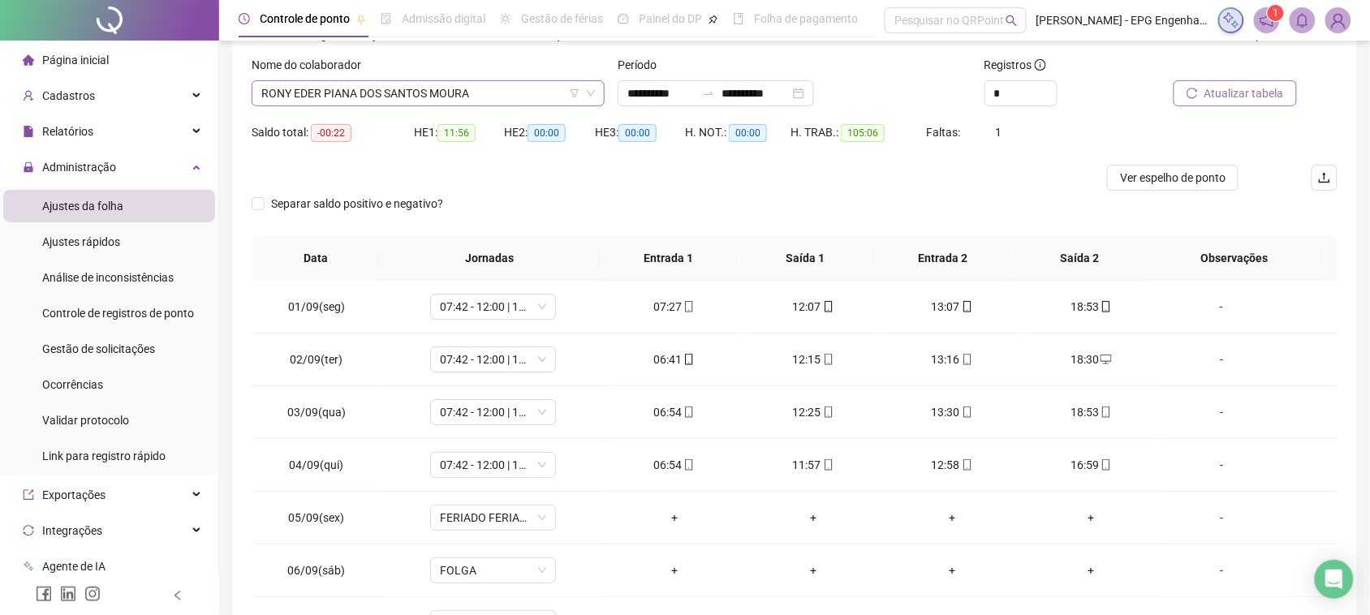
click at [412, 90] on span "RONY EDER PIANA DOS SANTOS MOURA" at bounding box center [428, 93] width 334 height 24
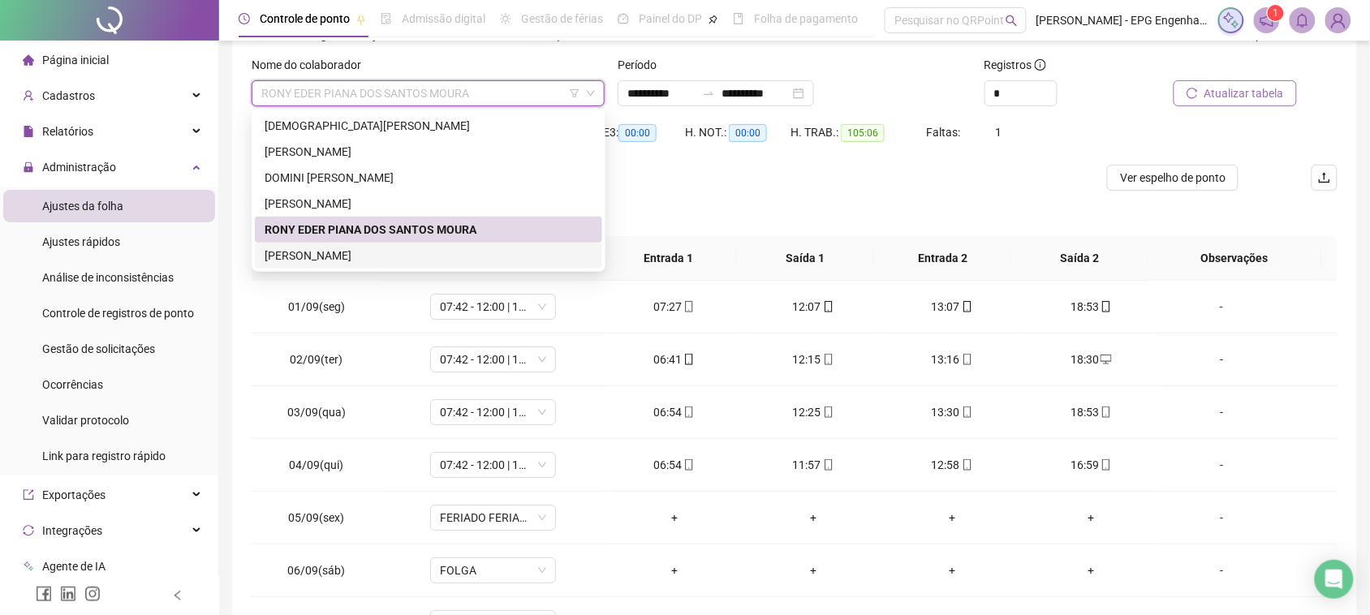
click at [399, 247] on div "[PERSON_NAME]" at bounding box center [429, 256] width 328 height 18
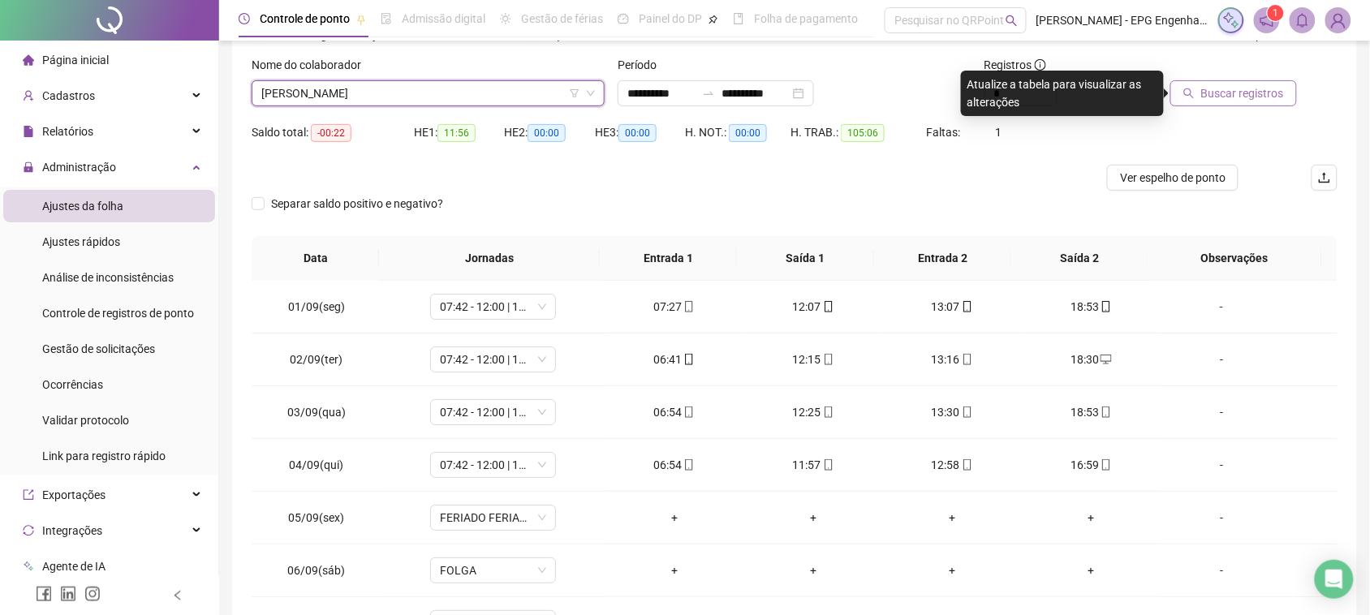
click at [1195, 89] on icon "search" at bounding box center [1189, 93] width 11 height 11
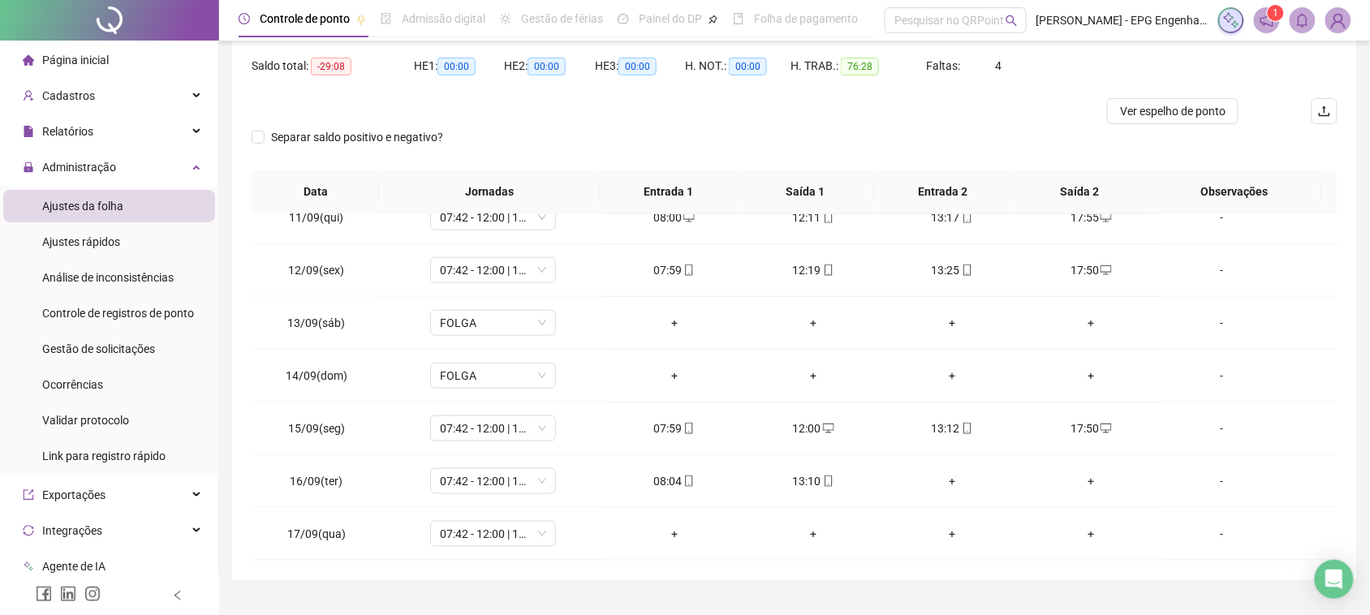
scroll to position [195, 0]
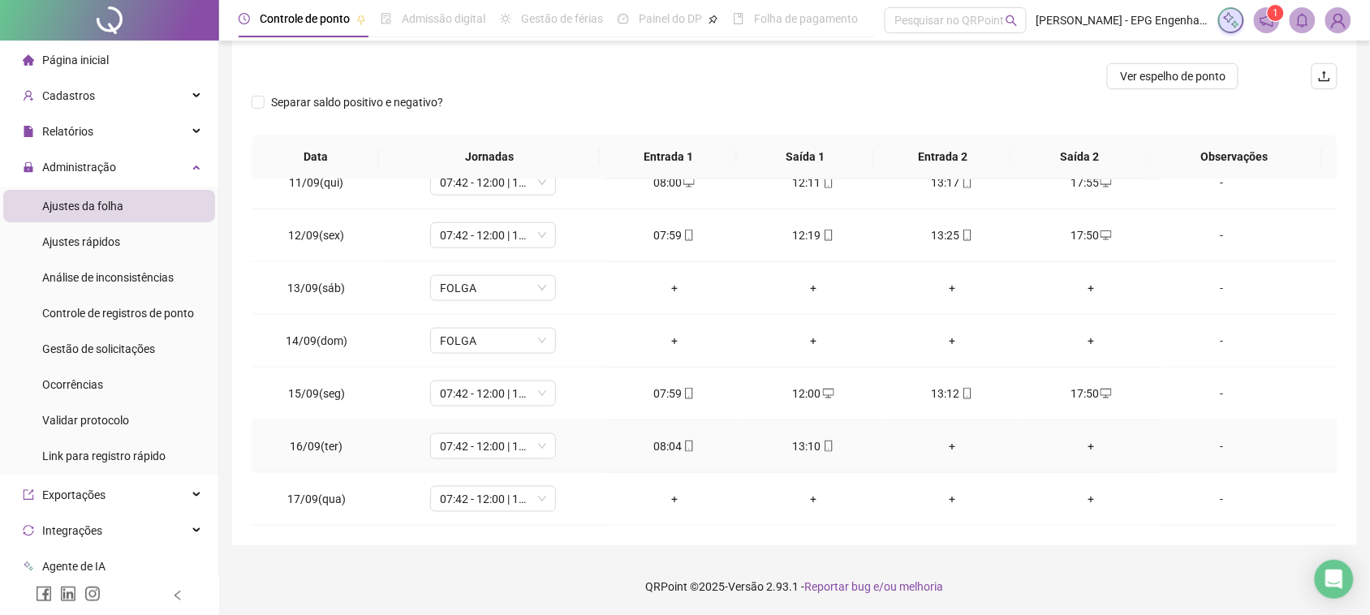
click at [943, 452] on div "+" at bounding box center [952, 447] width 113 height 18
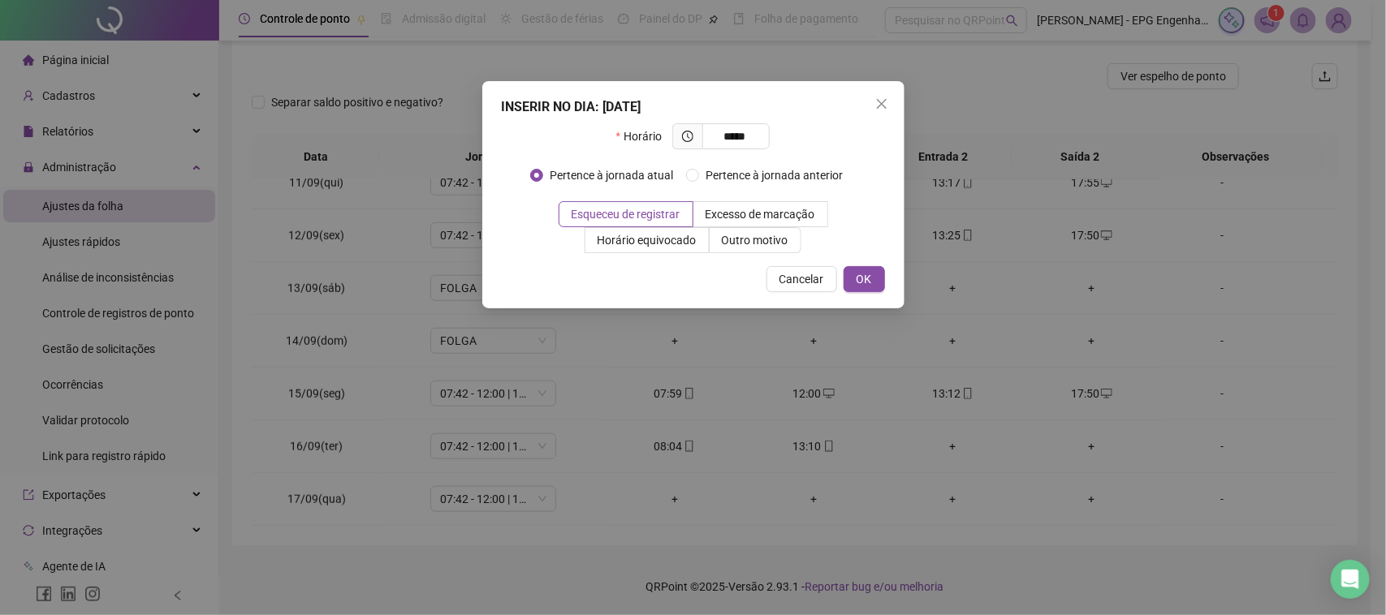
type input "*****"
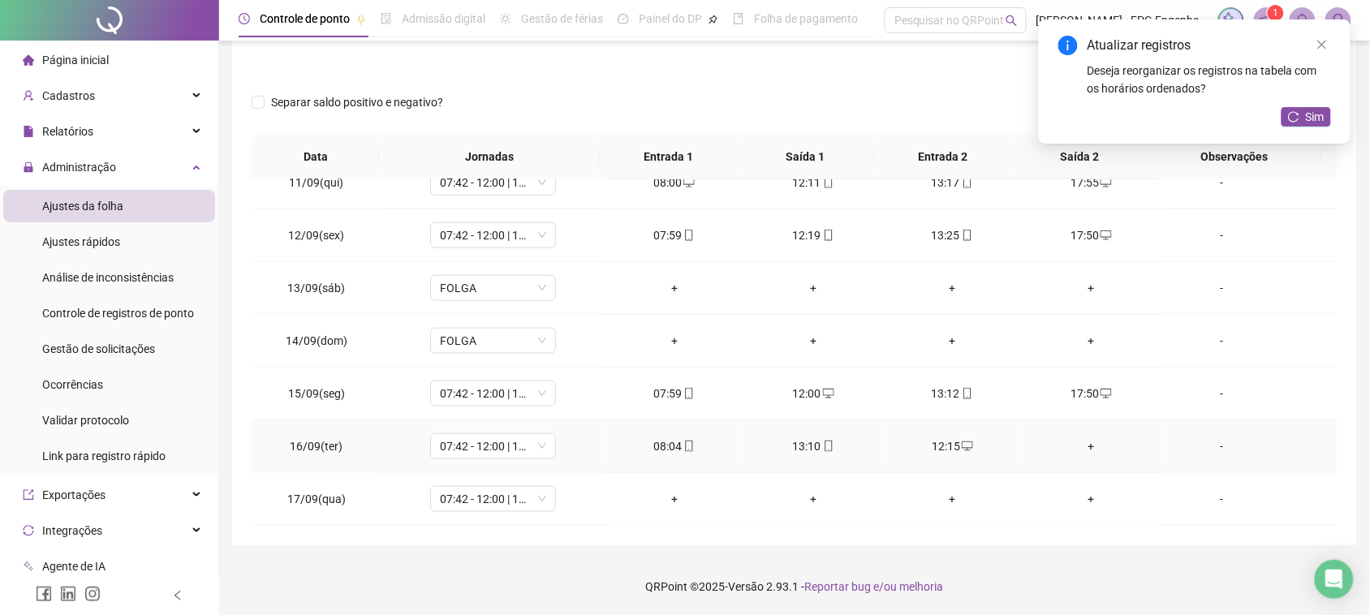
click at [1077, 440] on div "+" at bounding box center [1091, 447] width 113 height 18
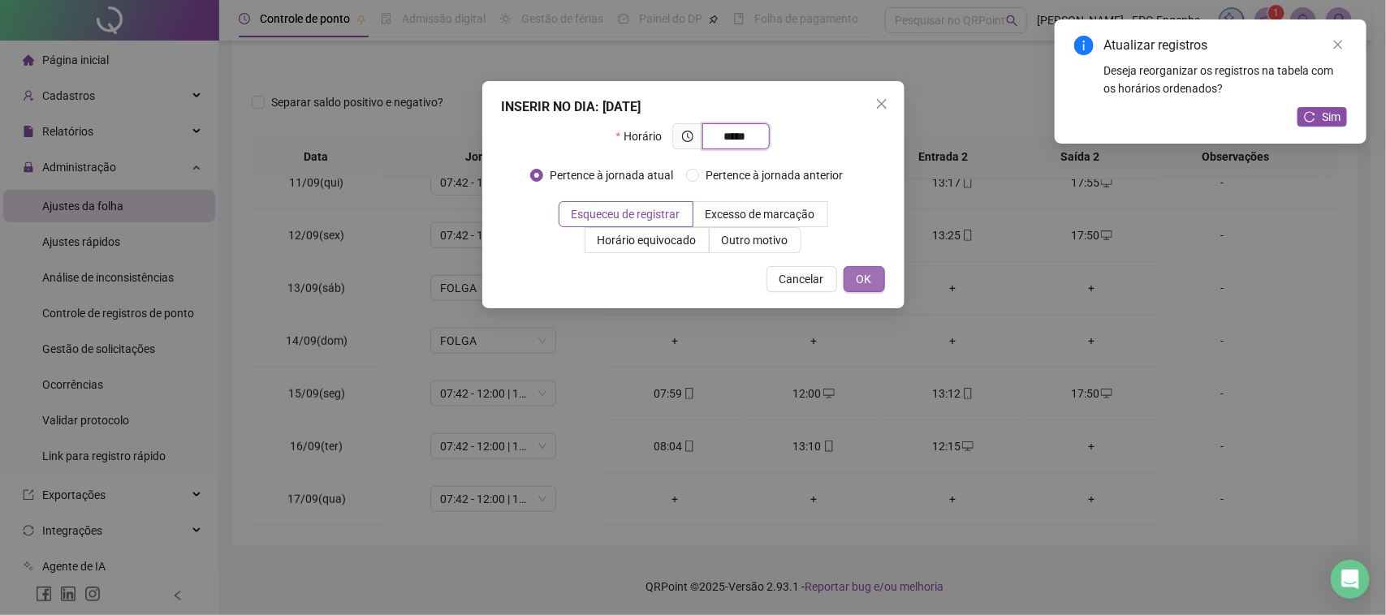
type input "*****"
click at [858, 281] on span "OK" at bounding box center [864, 279] width 15 height 18
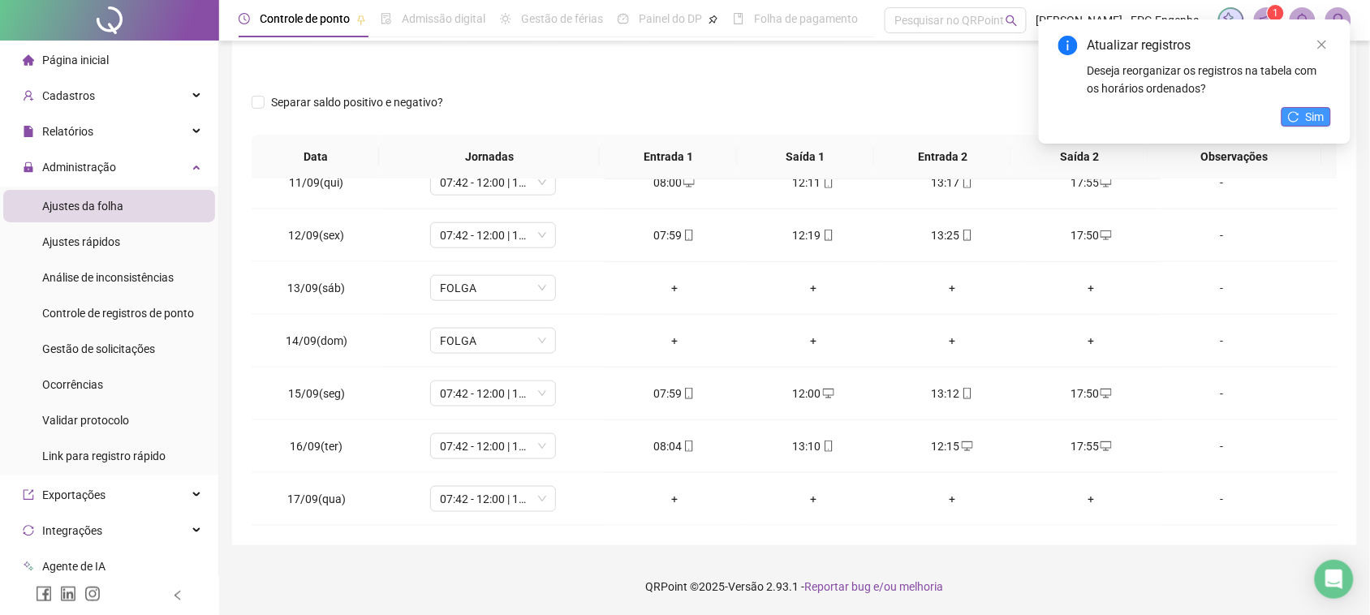
click at [1314, 111] on span "Sim" at bounding box center [1315, 117] width 19 height 18
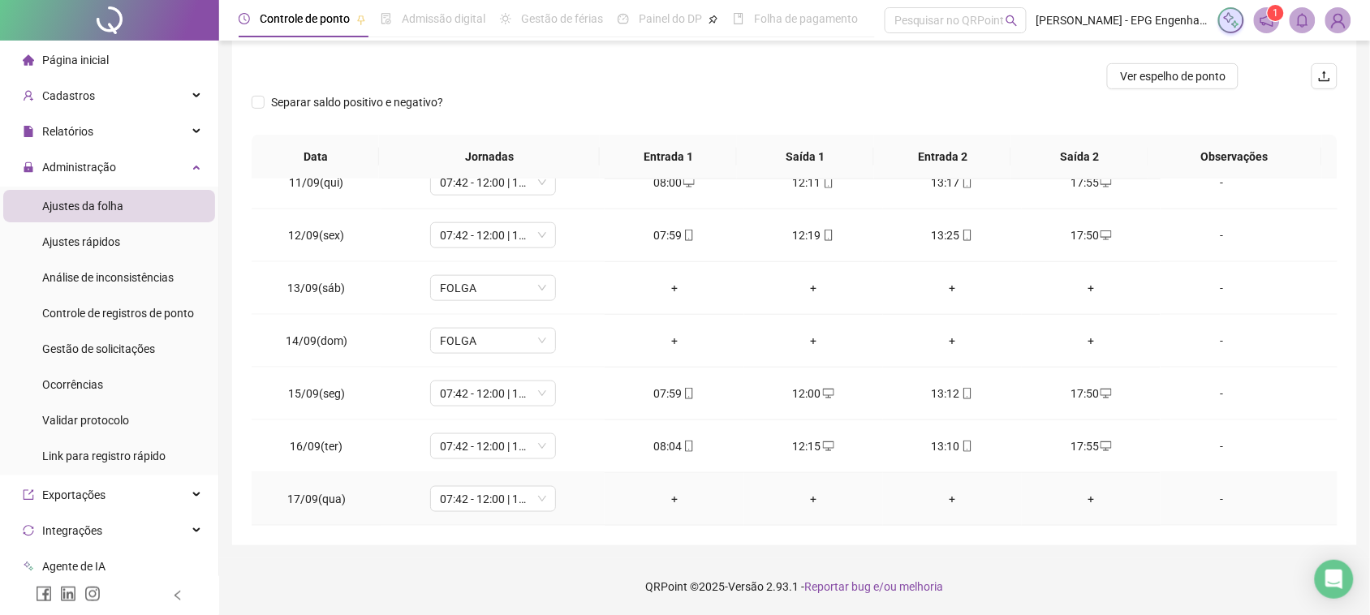
click at [667, 499] on div "+" at bounding box center [674, 499] width 113 height 18
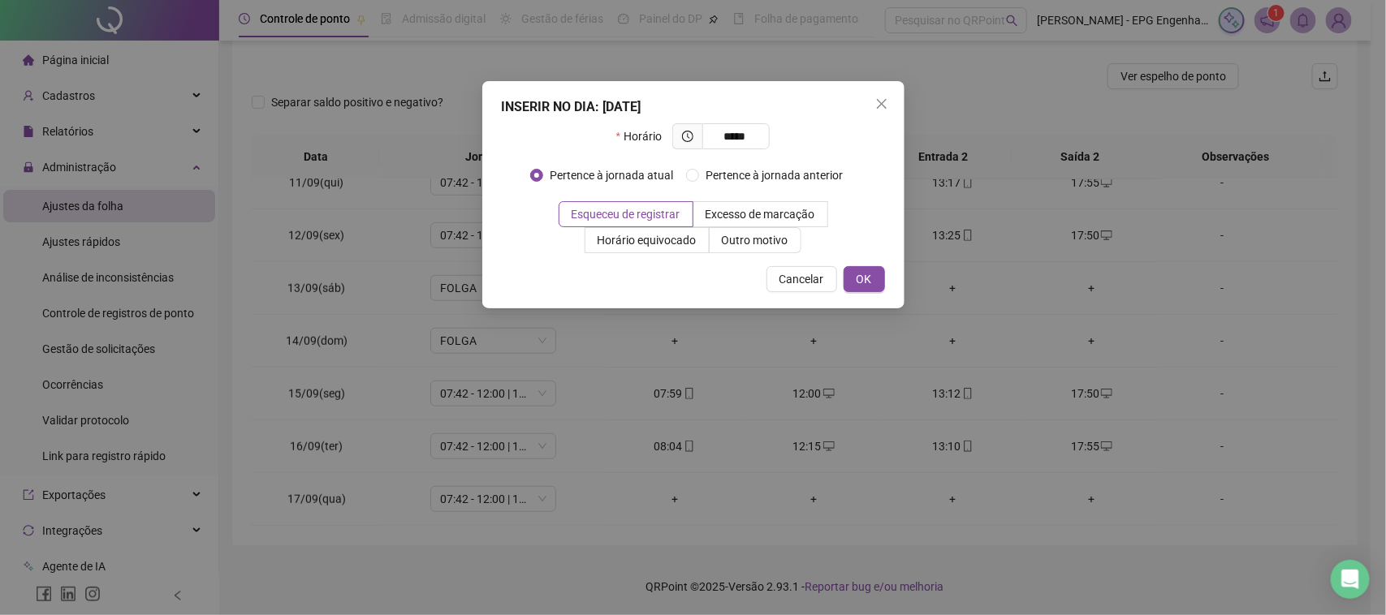
type input "*****"
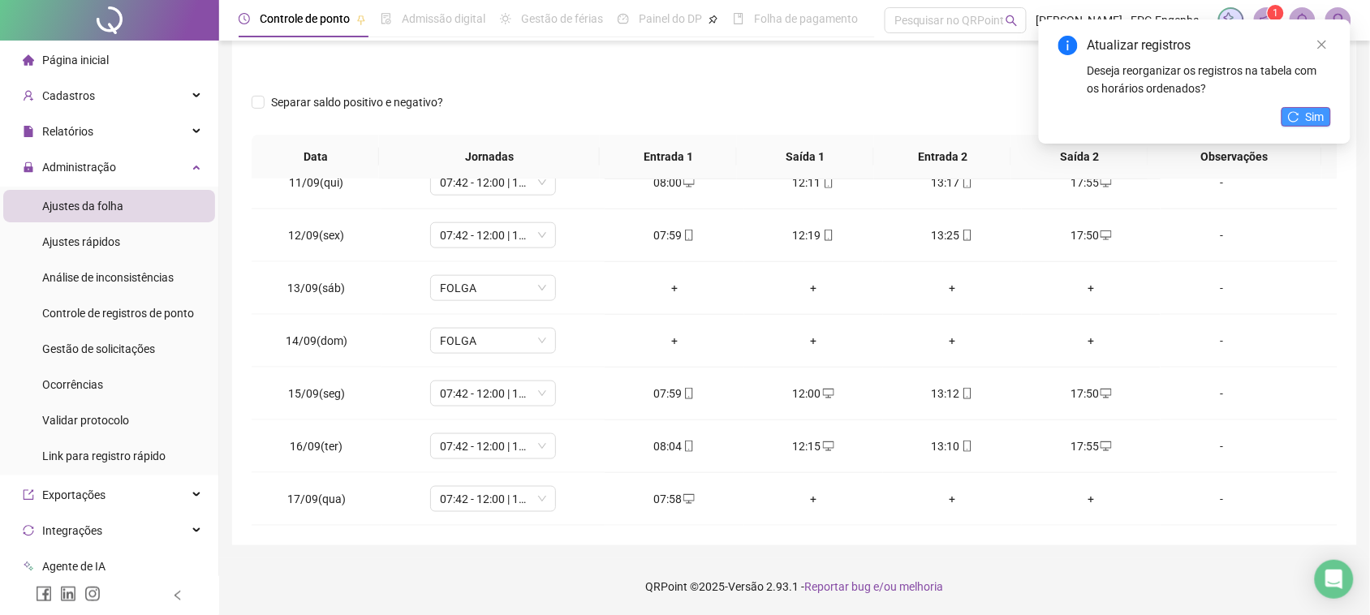
click at [1323, 116] on span "Sim" at bounding box center [1315, 117] width 19 height 18
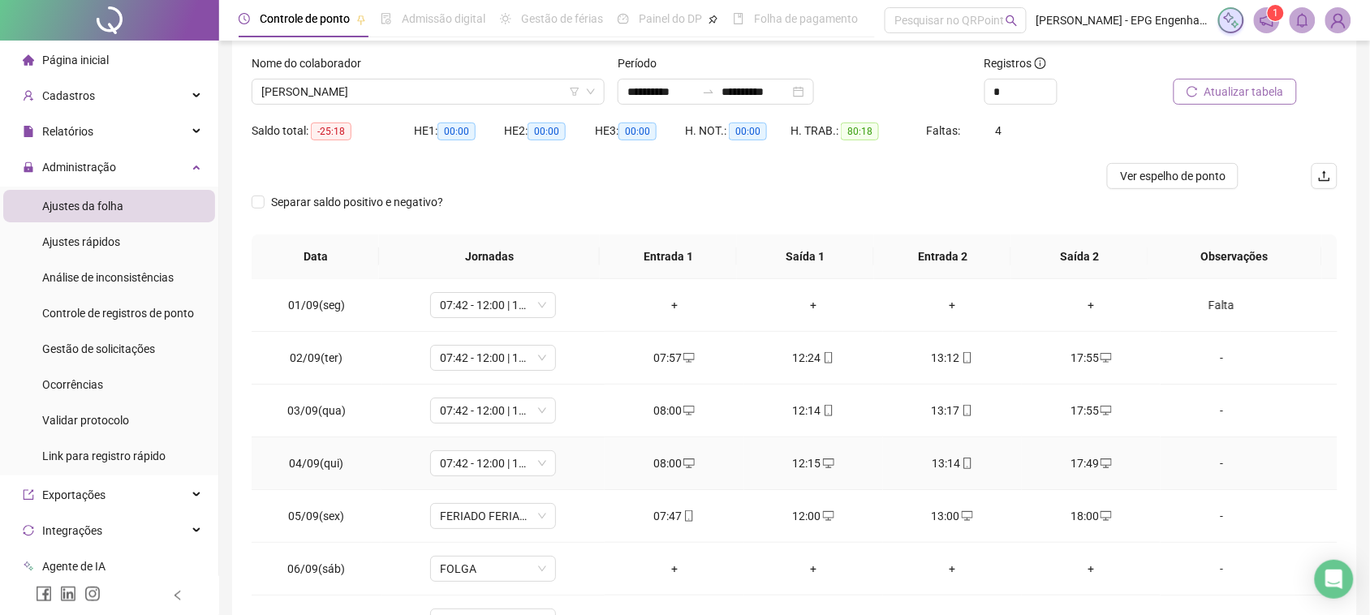
scroll to position [0, 0]
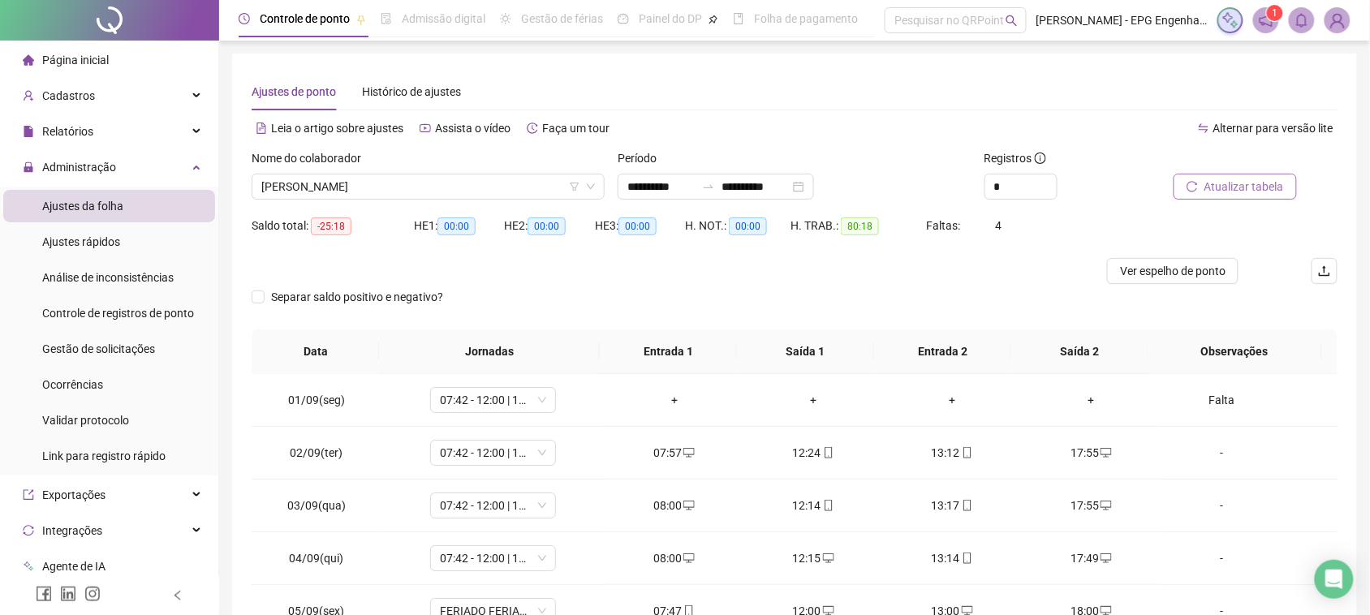
click at [110, 61] on li "Página inicial" at bounding box center [109, 60] width 212 height 32
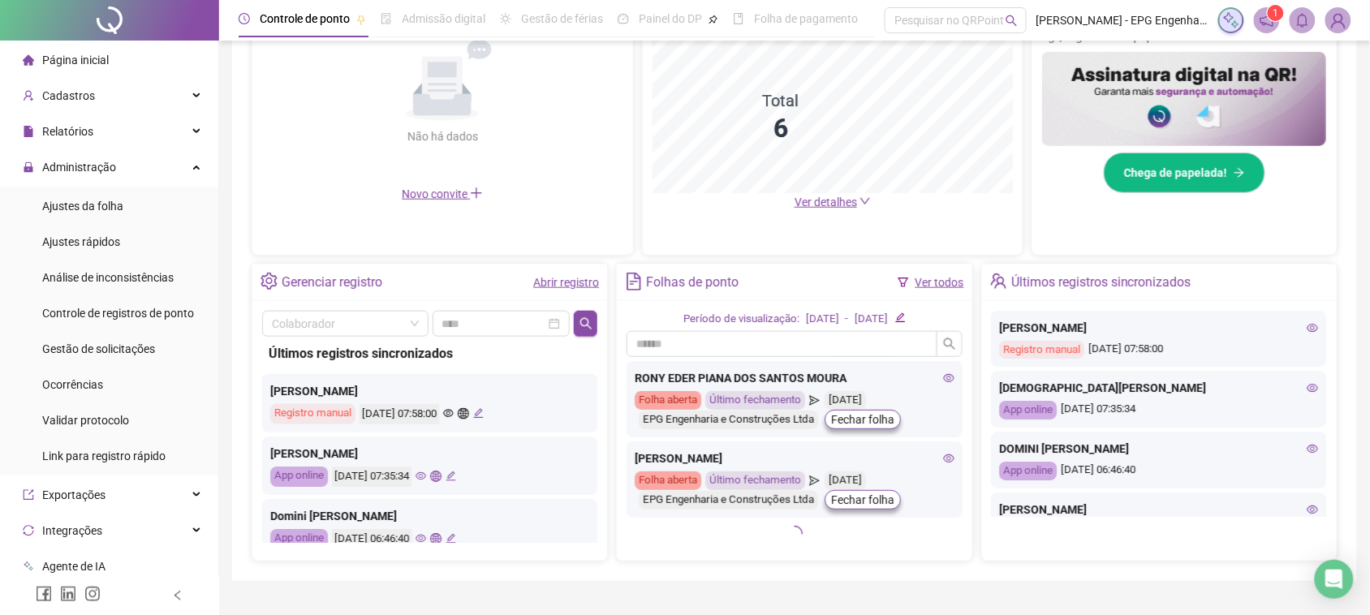
scroll to position [297, 0]
